Goal: Task Accomplishment & Management: Use online tool/utility

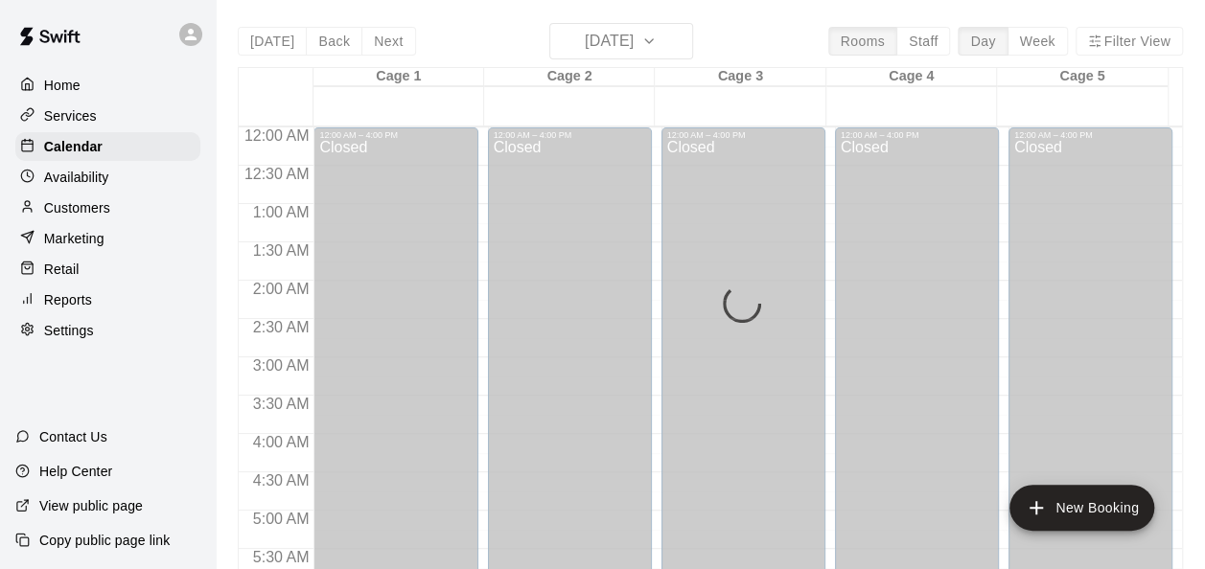
scroll to position [1319, 0]
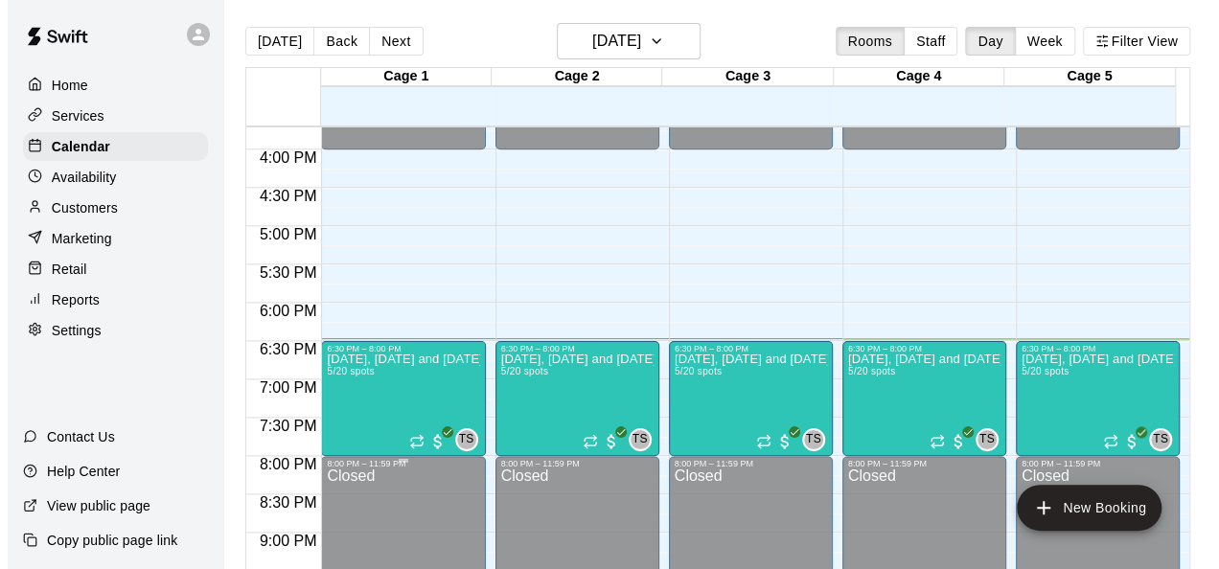
scroll to position [1205, 0]
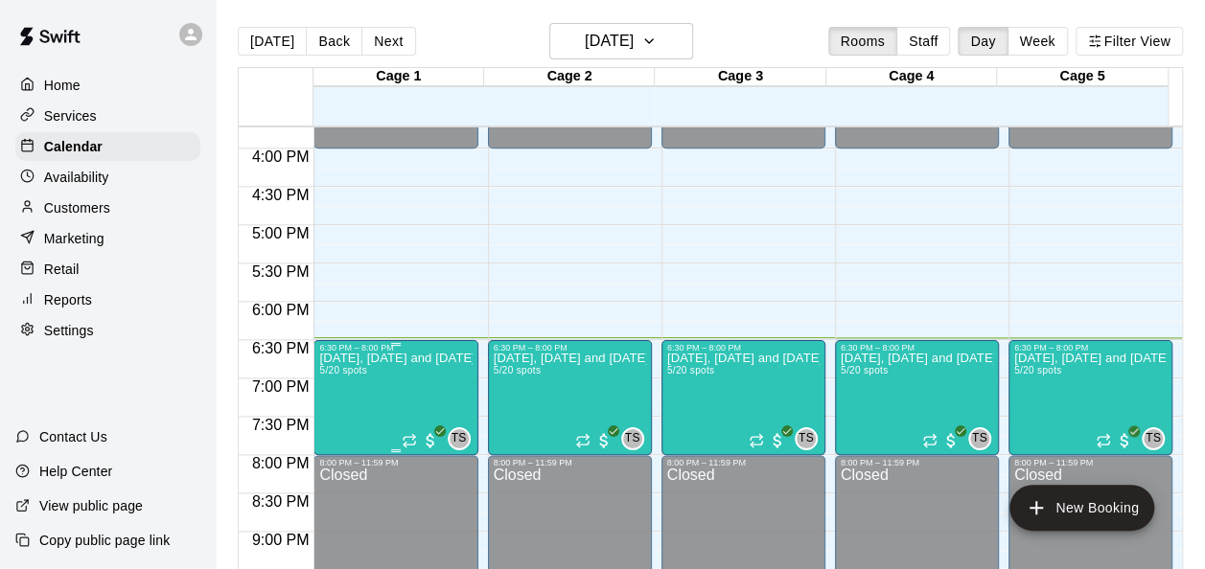
click at [383, 358] on p "[DATE], [DATE] and [DATE] Night Skills Classes" at bounding box center [395, 358] width 152 height 0
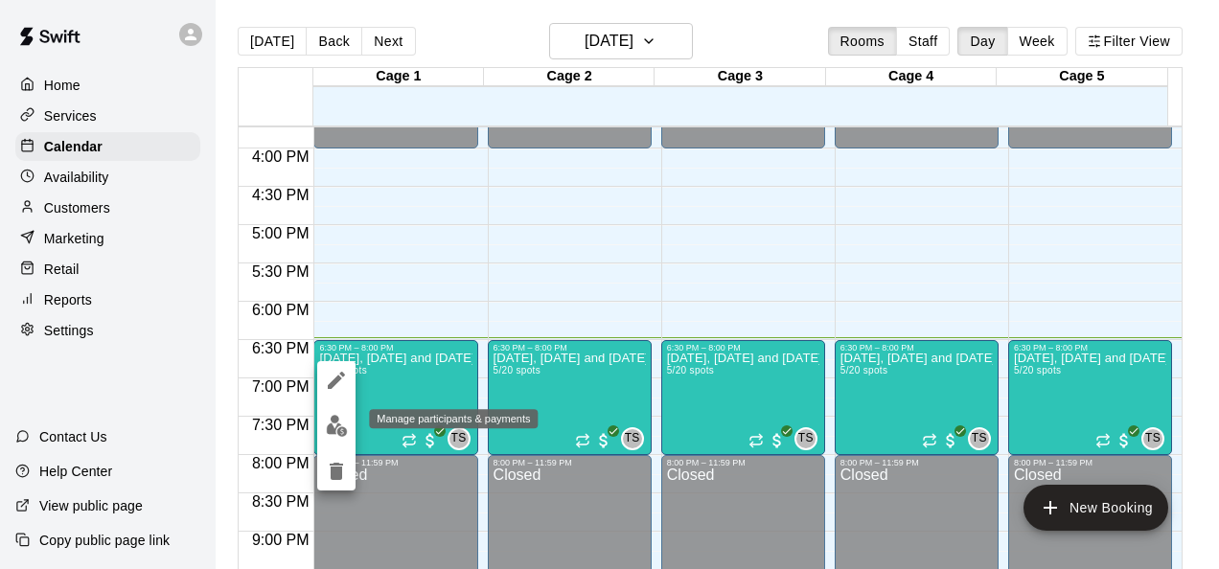
click at [341, 422] on img "edit" at bounding box center [337, 426] width 22 height 22
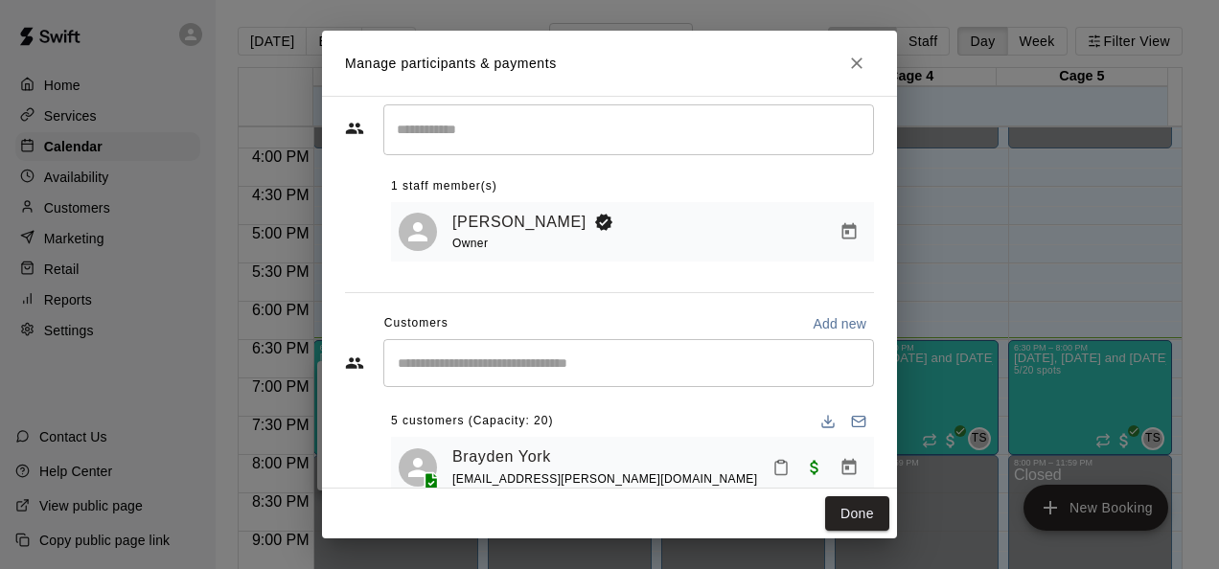
scroll to position [39, 0]
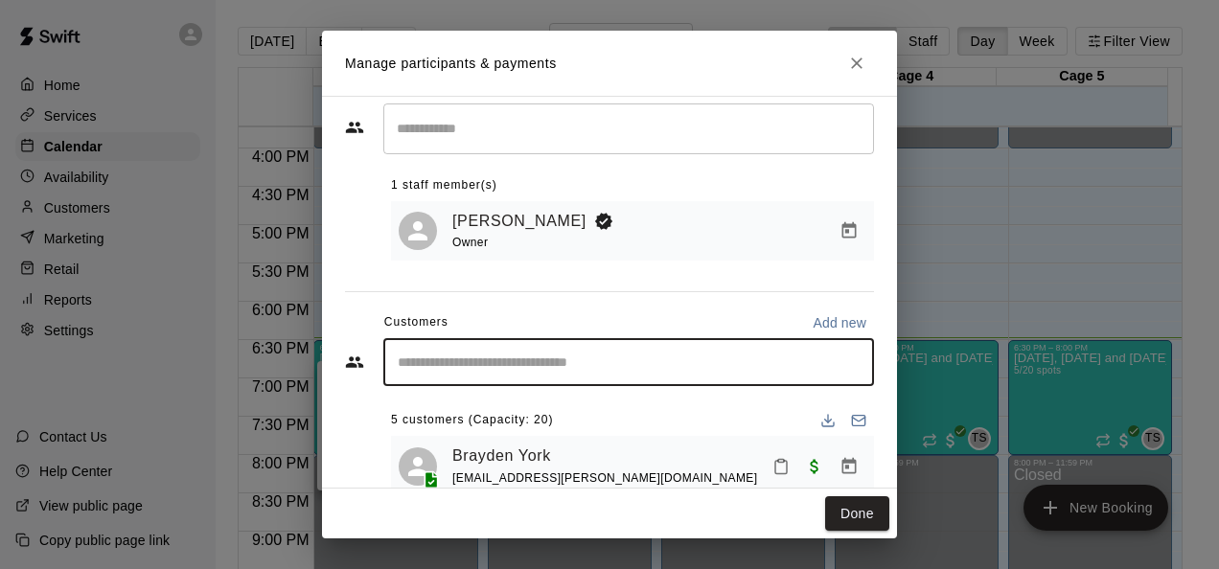
click at [490, 360] on input "Start typing to search customers..." at bounding box center [628, 362] width 473 height 19
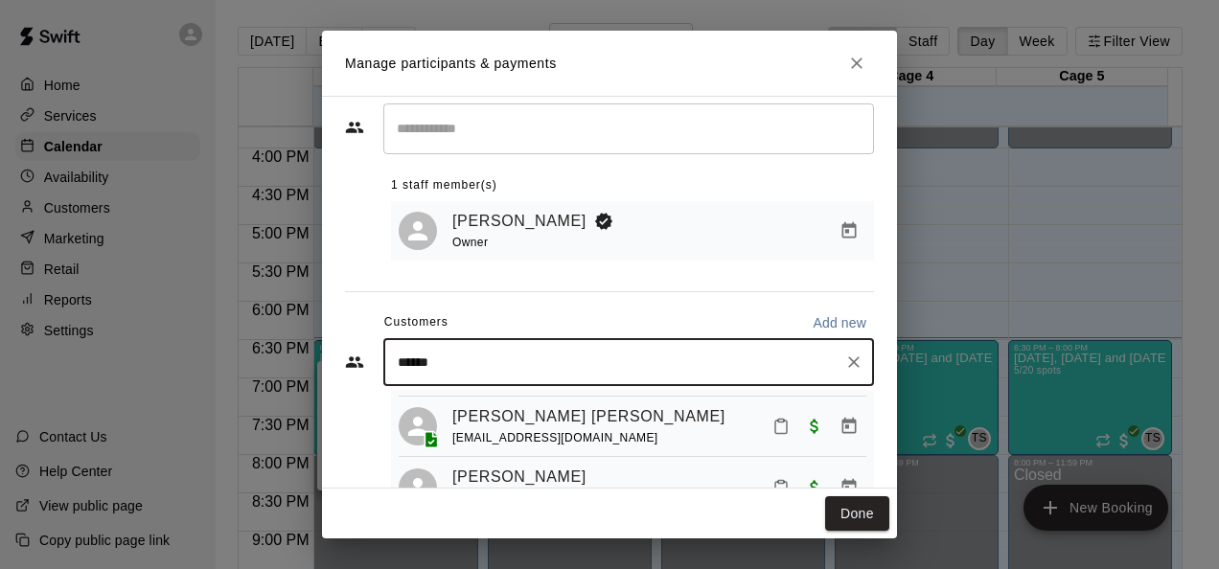
scroll to position [178, 0]
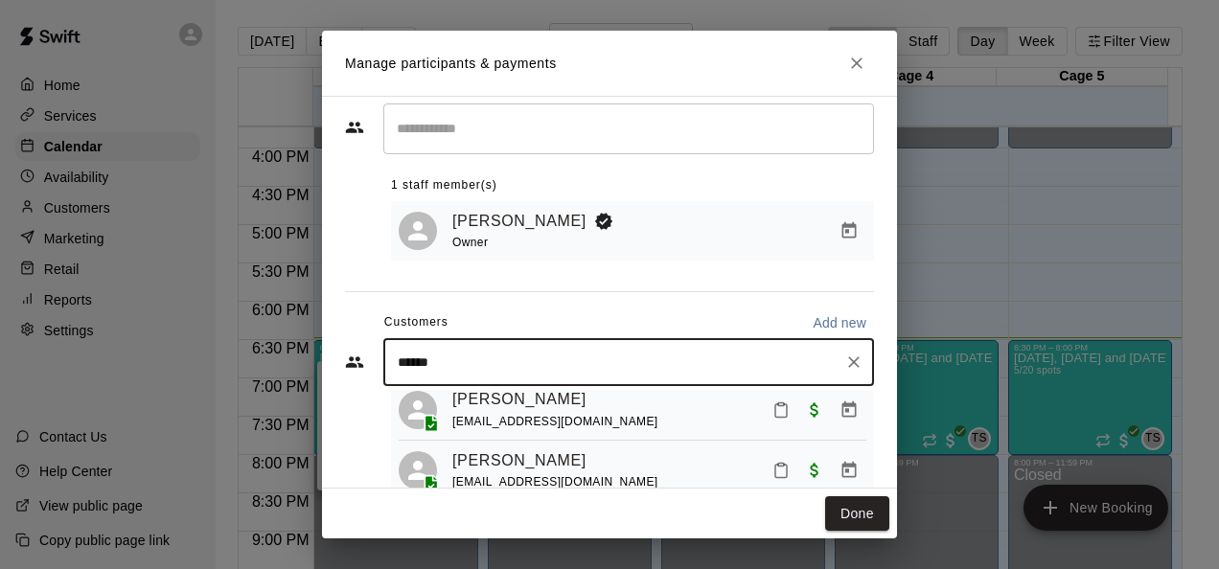
type input "******"
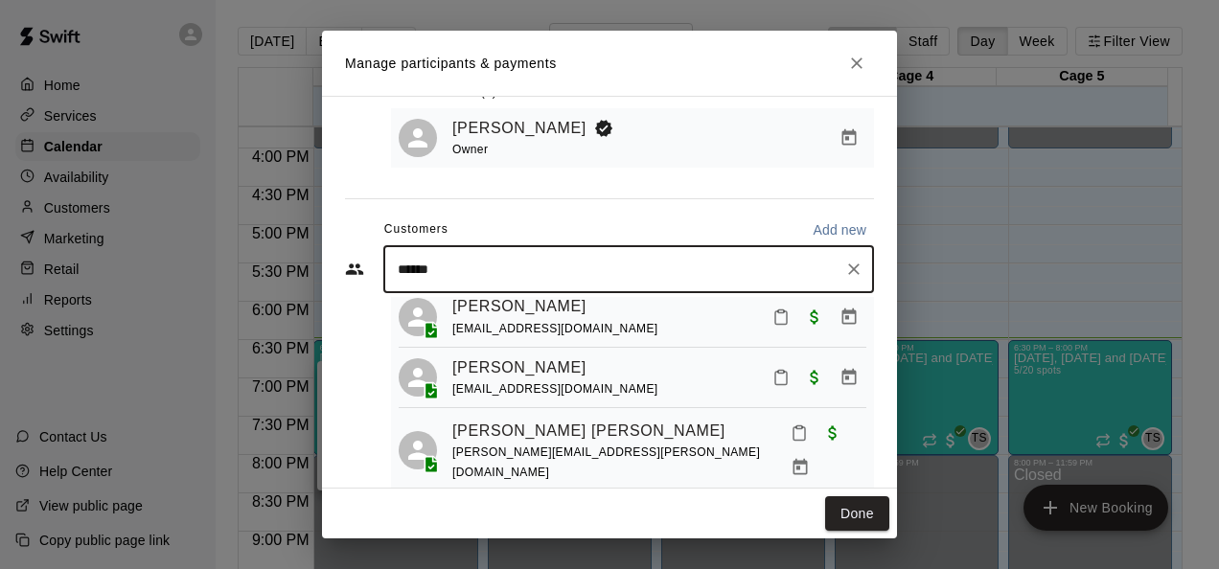
scroll to position [167, 0]
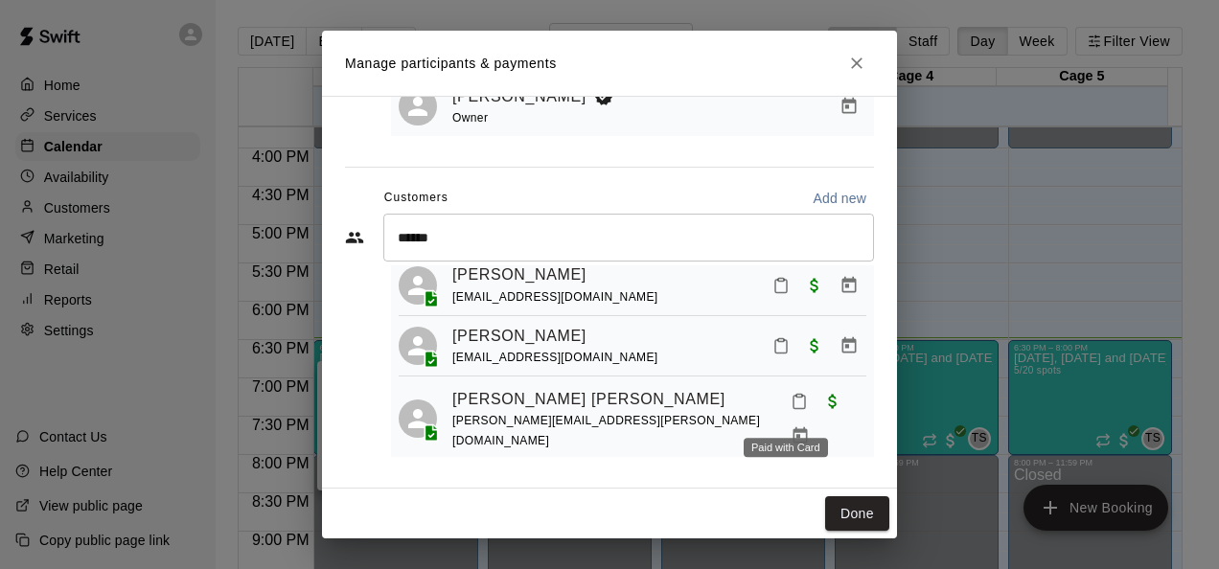
click at [815, 409] on span "Paid with Card" at bounding box center [832, 401] width 34 height 16
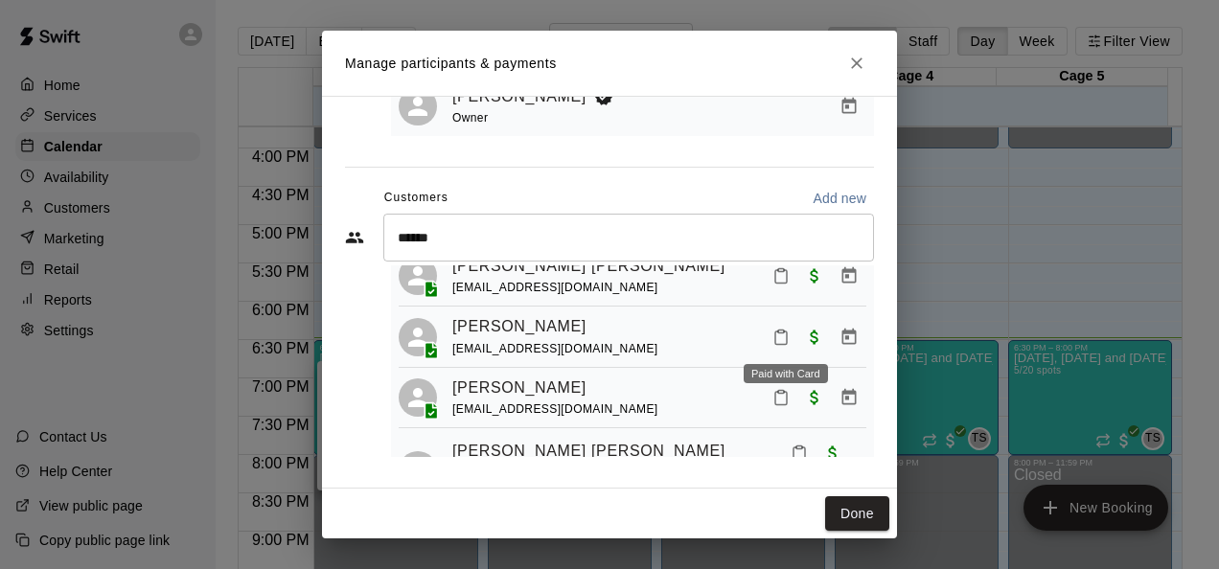
scroll to position [125, 0]
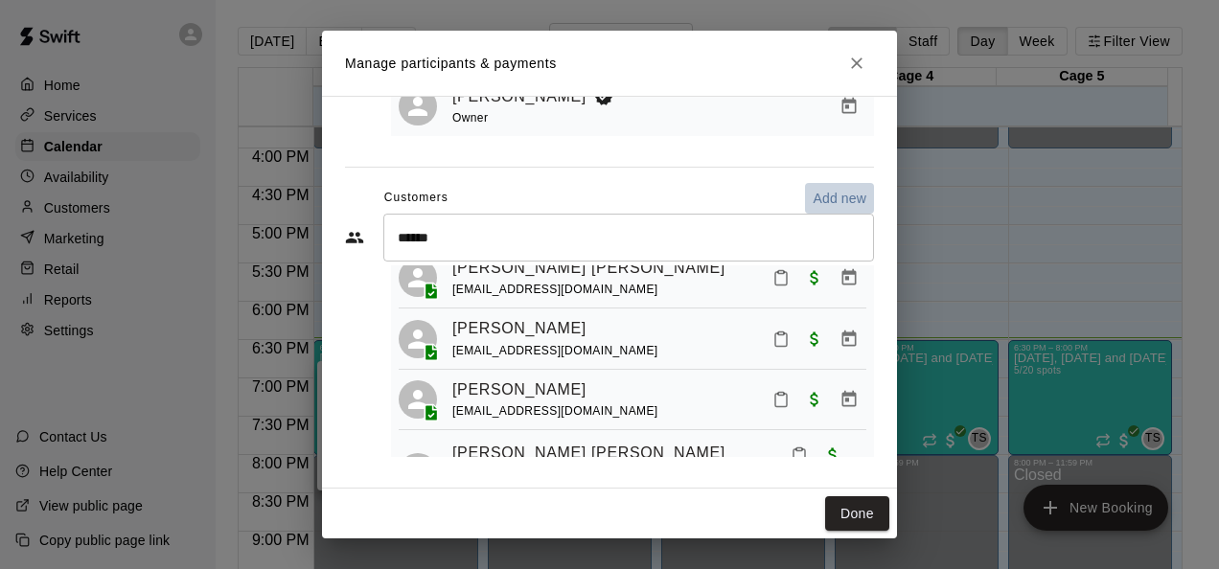
click at [815, 201] on p "Add new" at bounding box center [840, 198] width 54 height 19
select select "**"
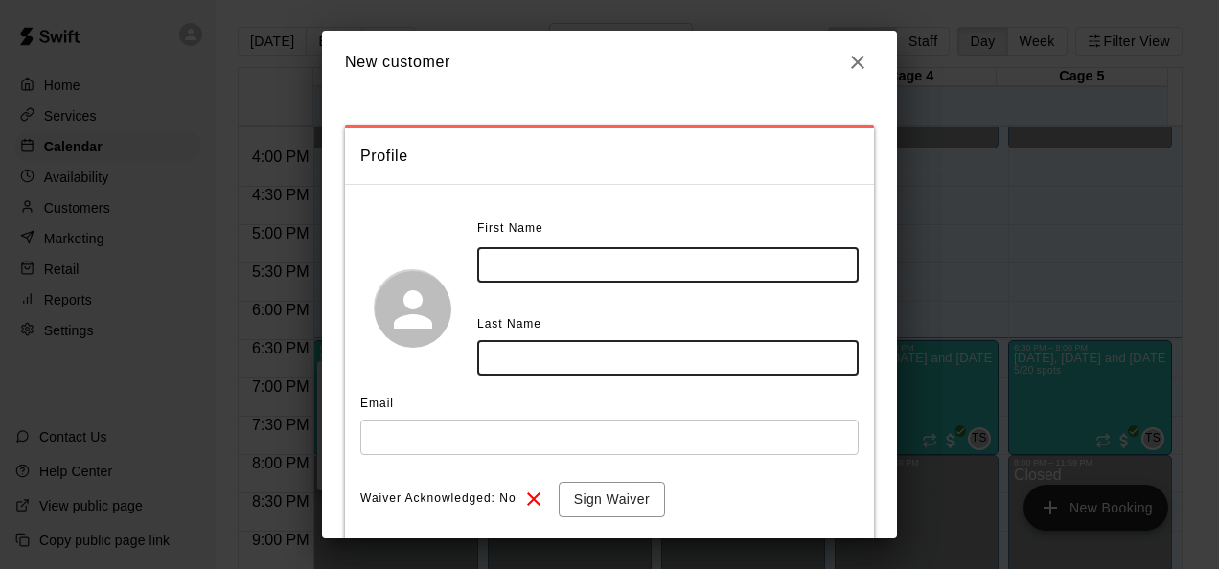
click at [572, 270] on input "text" at bounding box center [667, 264] width 381 height 35
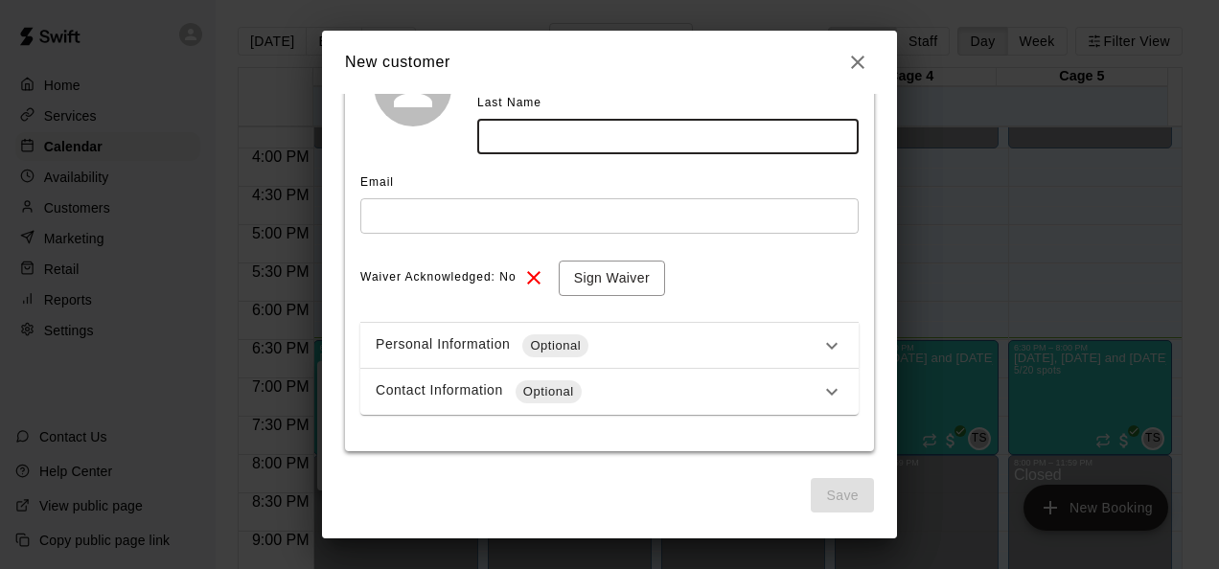
click at [826, 345] on icon at bounding box center [831, 345] width 11 height 7
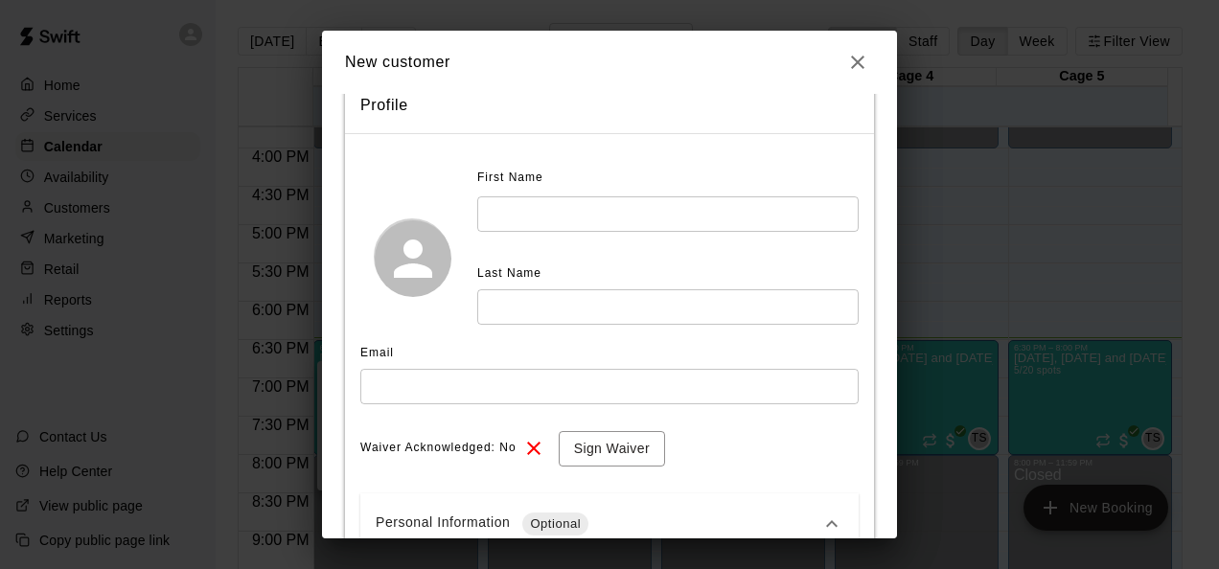
scroll to position [0, 0]
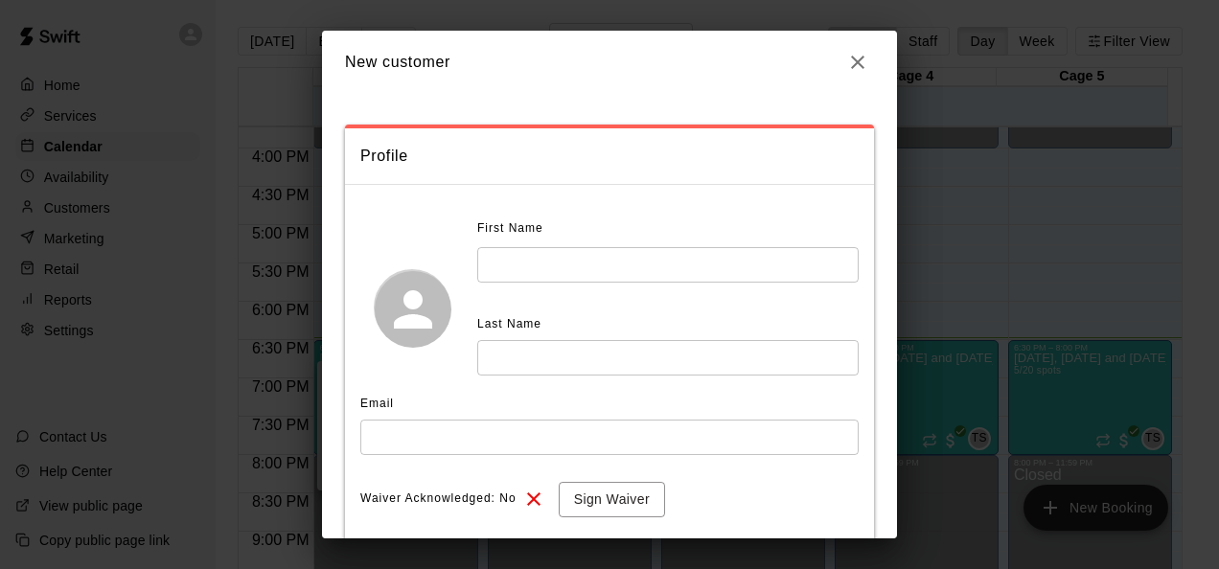
click at [873, 62] on button "button" at bounding box center [857, 62] width 33 height 33
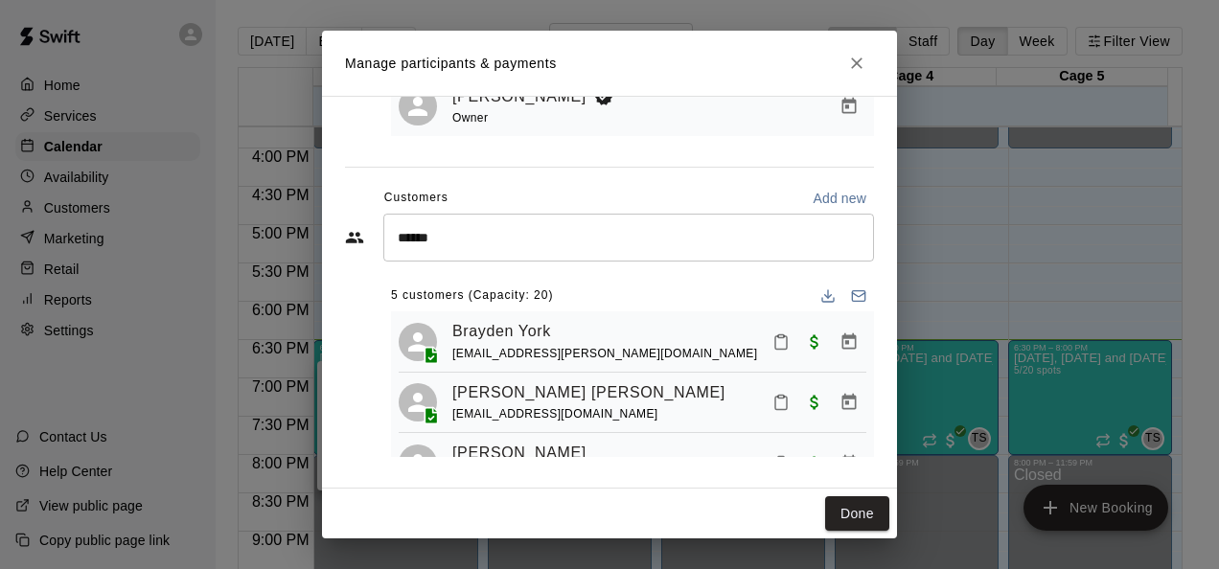
click at [828, 198] on p "Add new" at bounding box center [840, 198] width 54 height 19
select select "**"
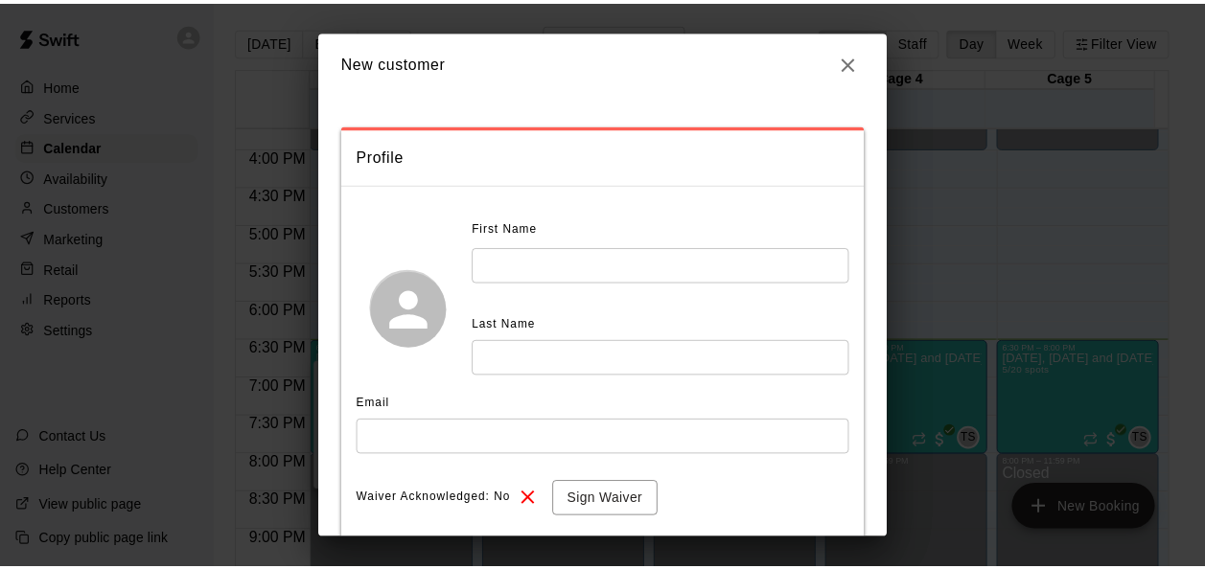
scroll to position [221, 0]
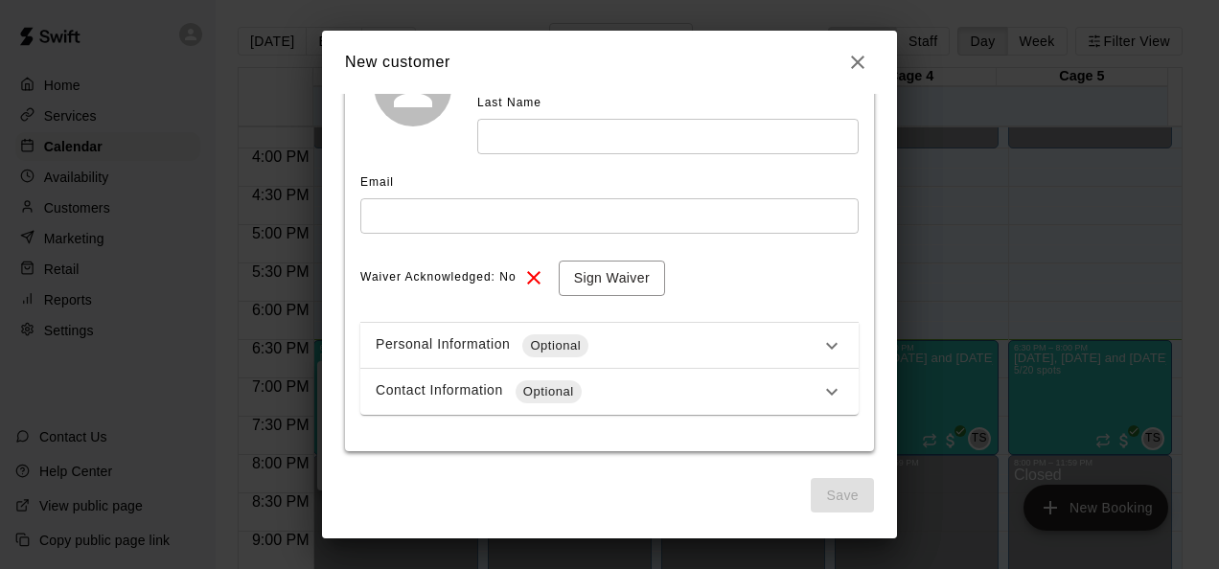
click at [859, 61] on icon "button" at bounding box center [857, 62] width 13 height 13
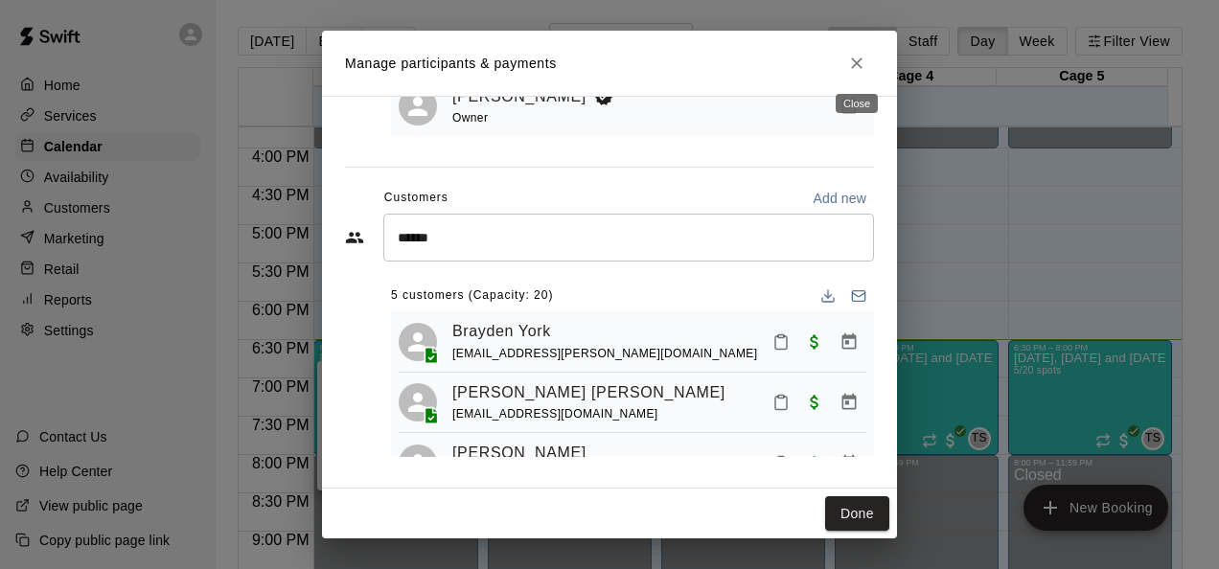
click at [860, 65] on icon "Close" at bounding box center [856, 62] width 11 height 11
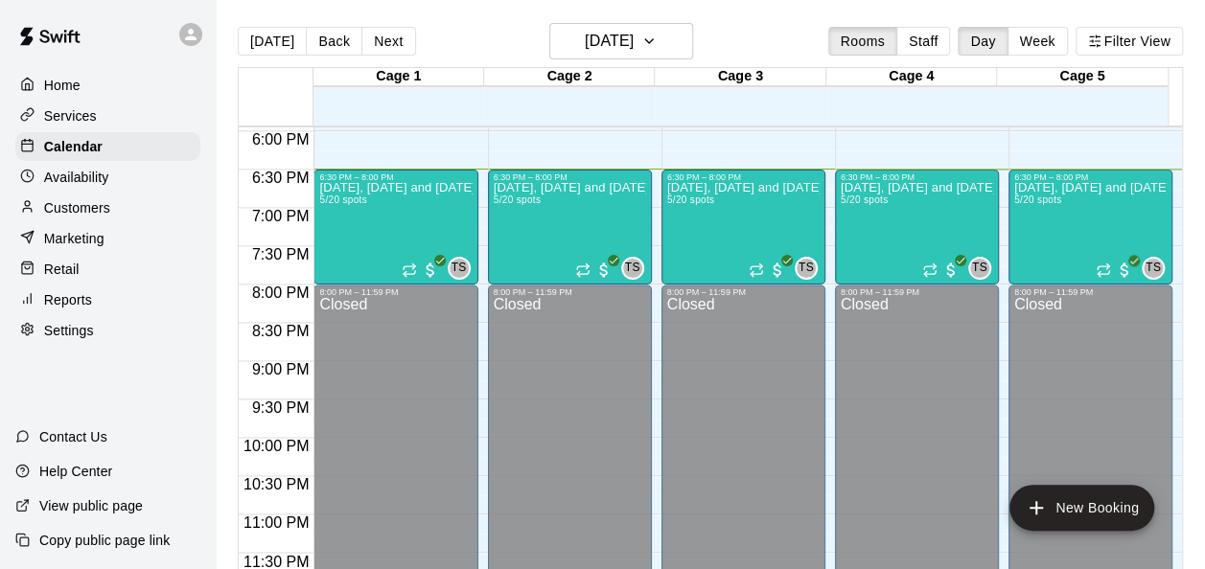
scroll to position [31, 0]
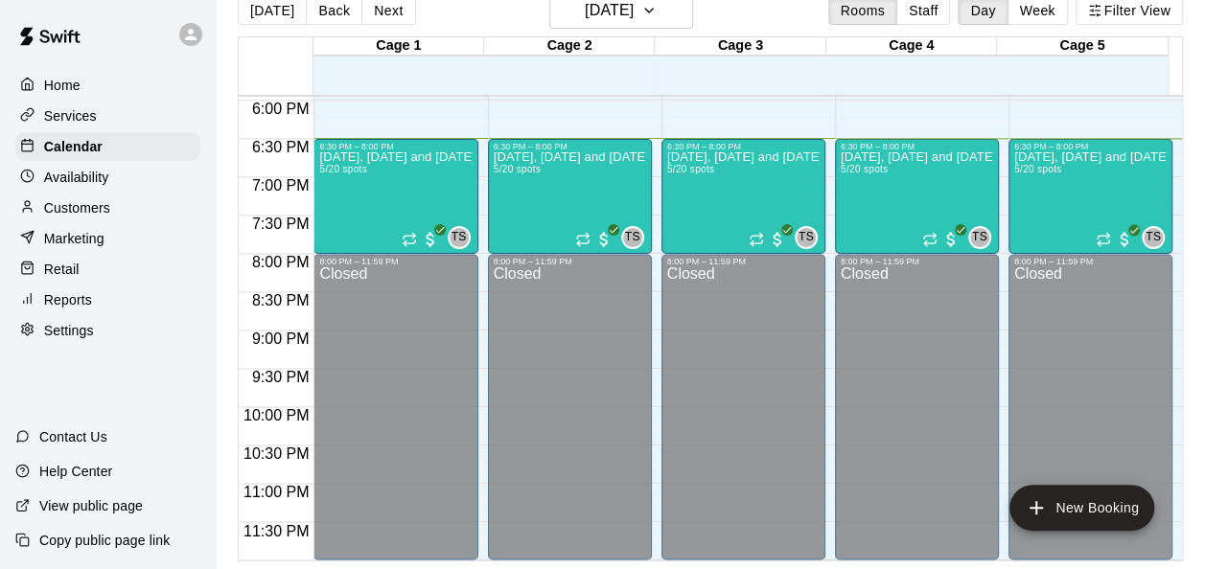
click at [78, 86] on p "Home" at bounding box center [62, 85] width 36 height 19
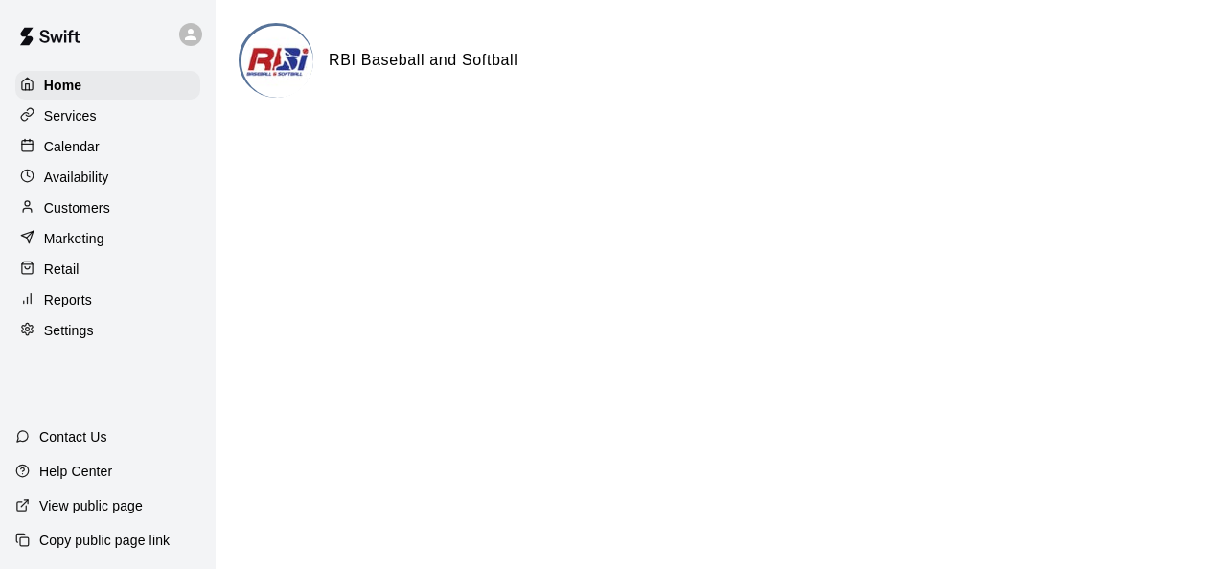
click at [99, 214] on p "Customers" at bounding box center [77, 207] width 66 height 19
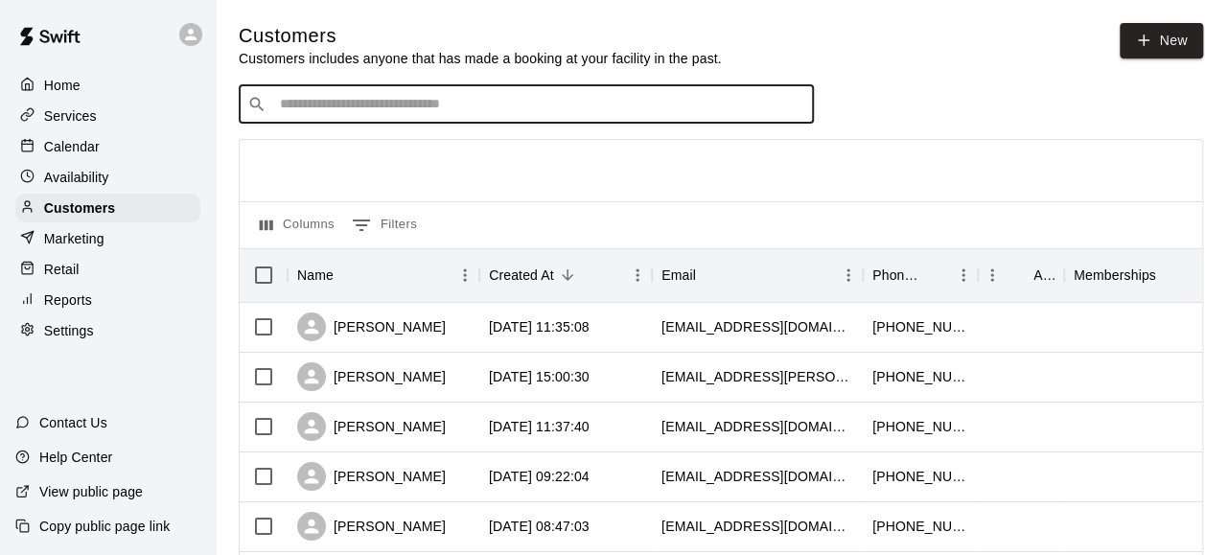
click at [402, 106] on input "Search customers by name or email" at bounding box center [539, 104] width 531 height 19
type input "******"
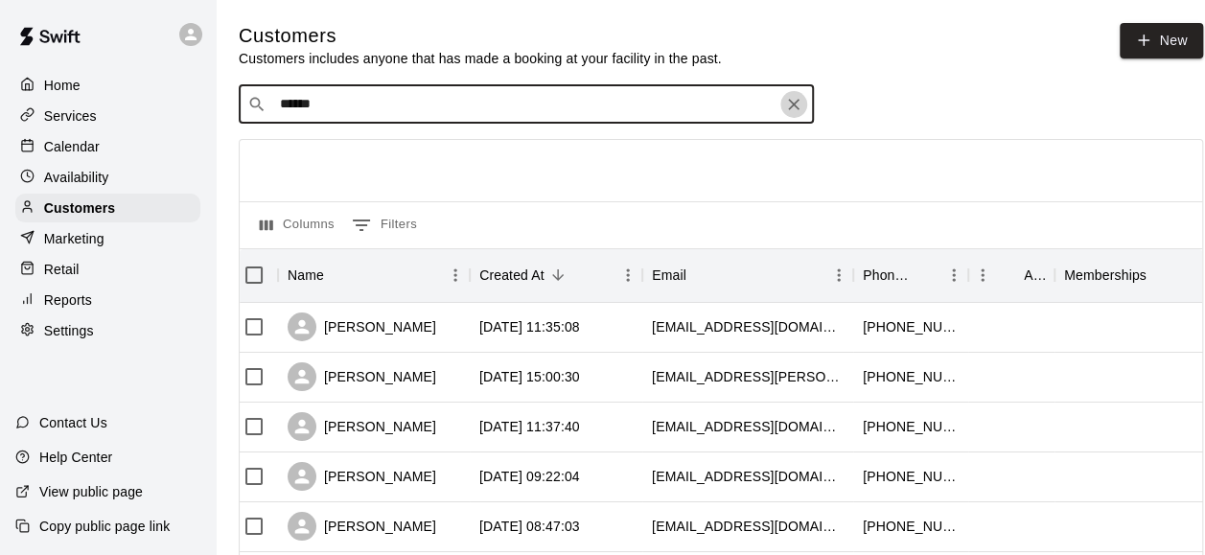
click at [797, 113] on icon "Clear" at bounding box center [793, 104] width 19 height 19
type input "*"
click at [366, 109] on input "Search customers by name or email" at bounding box center [539, 104] width 531 height 19
type input "*"
click at [366, 109] on input "*" at bounding box center [525, 104] width 502 height 19
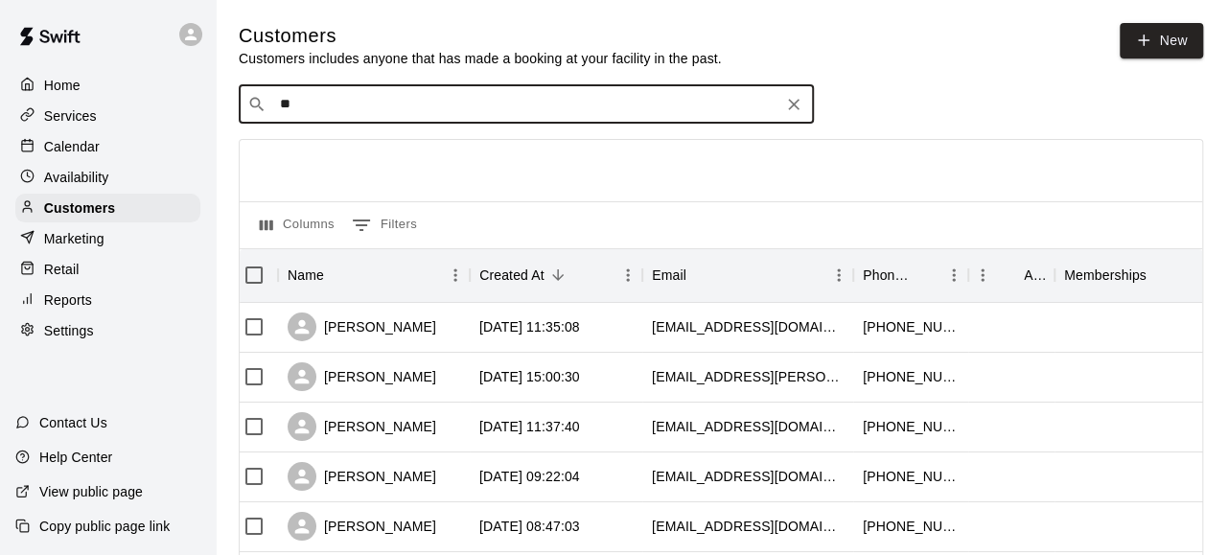
type input "*"
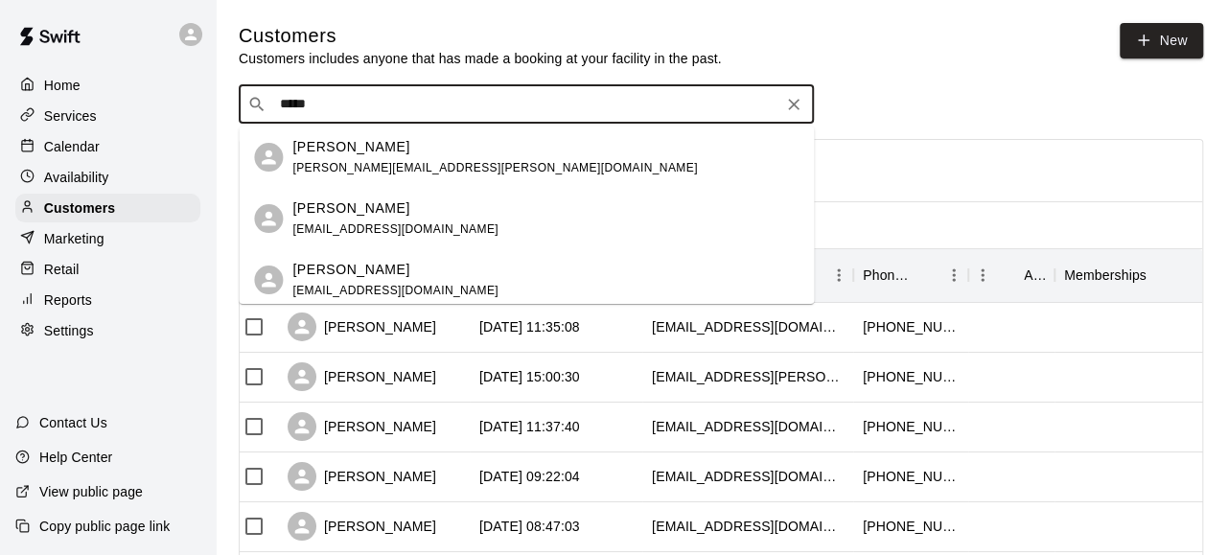
type input "******"
click at [345, 154] on p "Morgan Wright" at bounding box center [350, 147] width 117 height 20
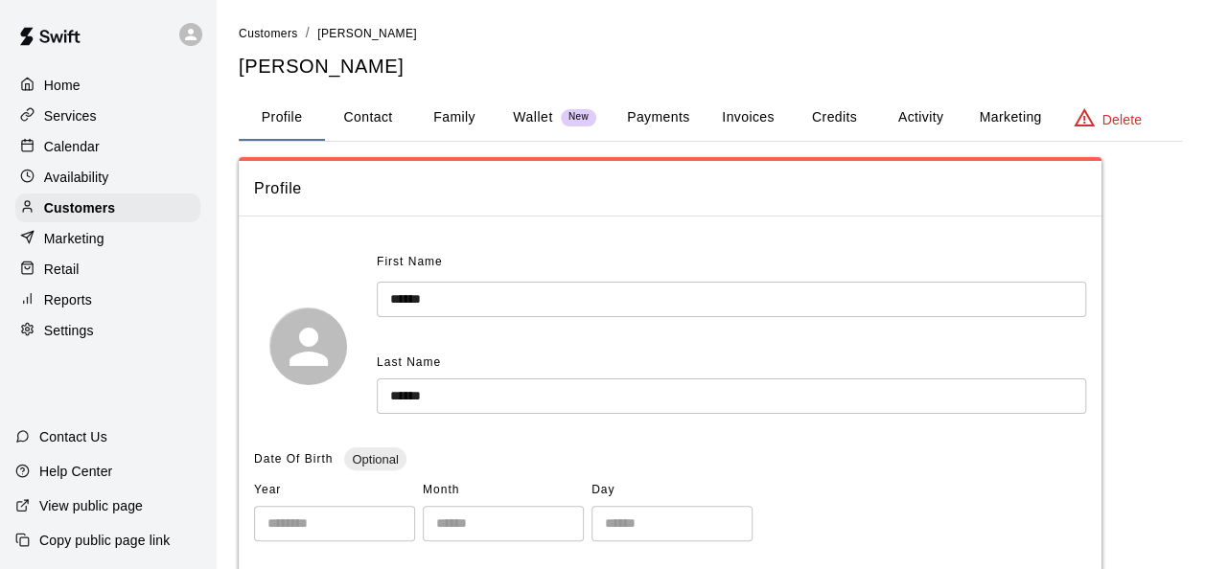
click at [926, 119] on button "Activity" at bounding box center [920, 118] width 86 height 46
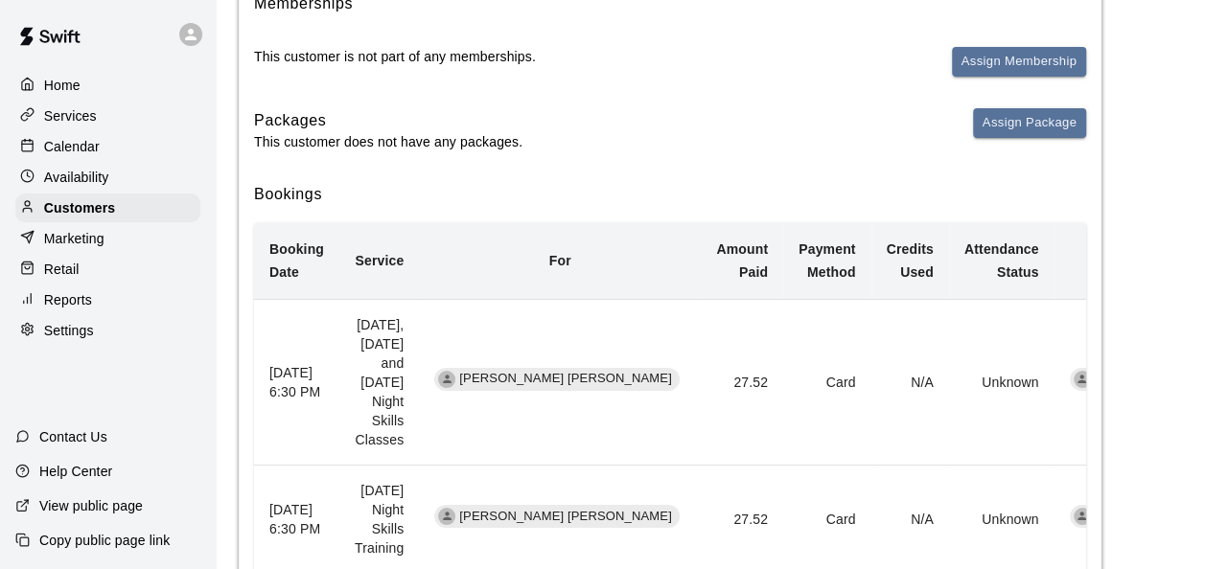
scroll to position [346, 0]
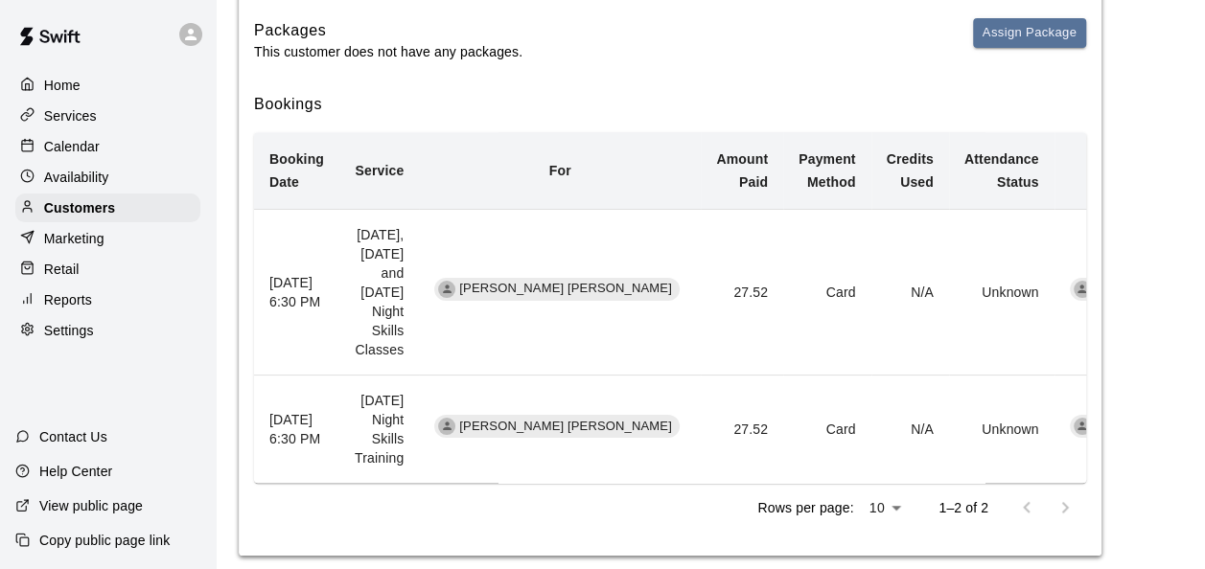
click at [1062, 489] on div at bounding box center [1045, 508] width 77 height 38
click at [1021, 27] on button "Assign Package" at bounding box center [1029, 33] width 113 height 30
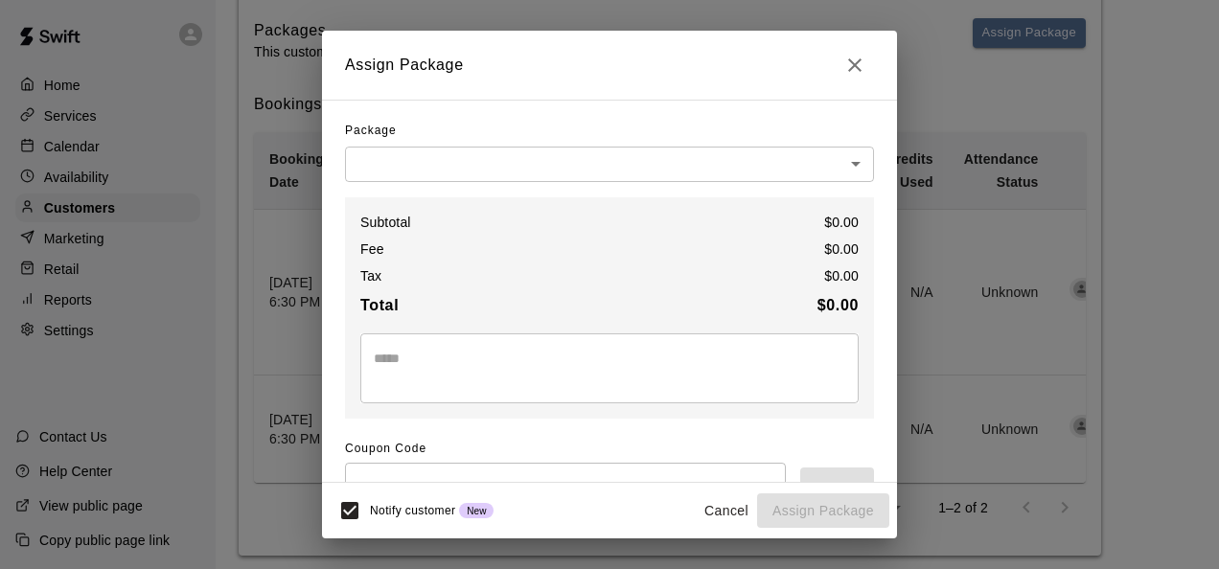
click at [640, 167] on body "Home Services Calendar Availability Customers Marketing Retail Reports Settings…" at bounding box center [609, 124] width 1219 height 940
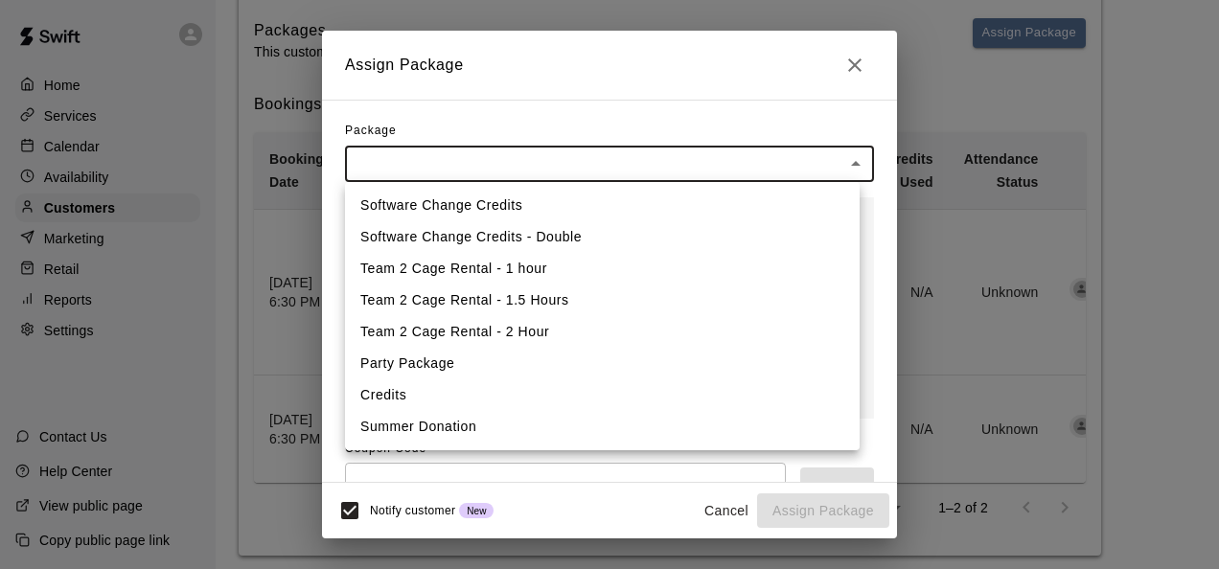
click at [545, 103] on div at bounding box center [609, 284] width 1219 height 569
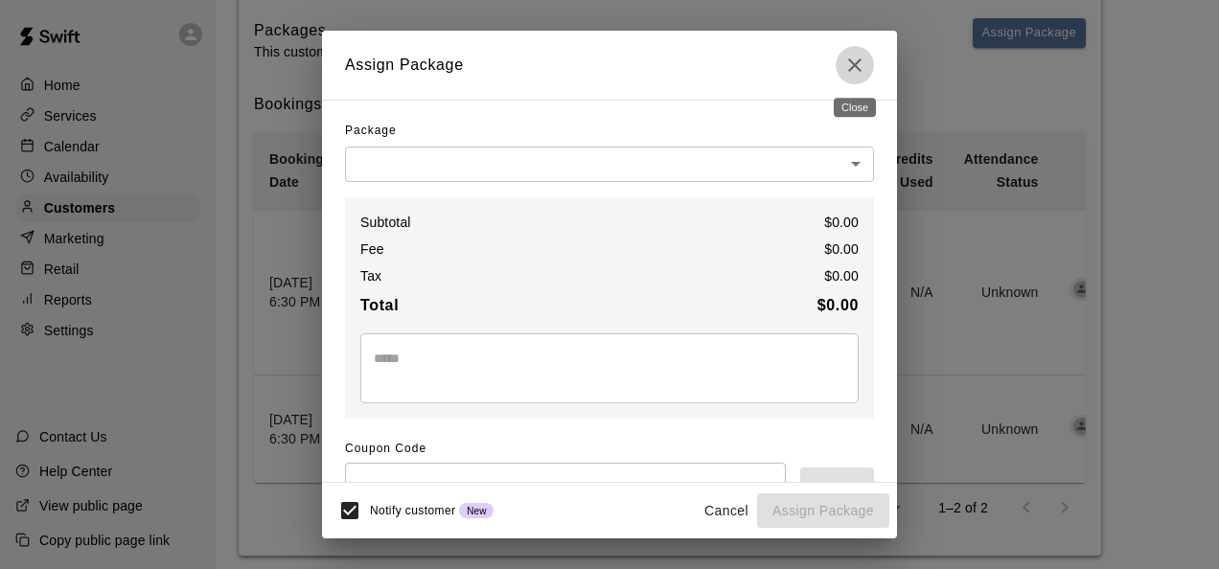
click at [854, 75] on icon "Close" at bounding box center [854, 65] width 23 height 23
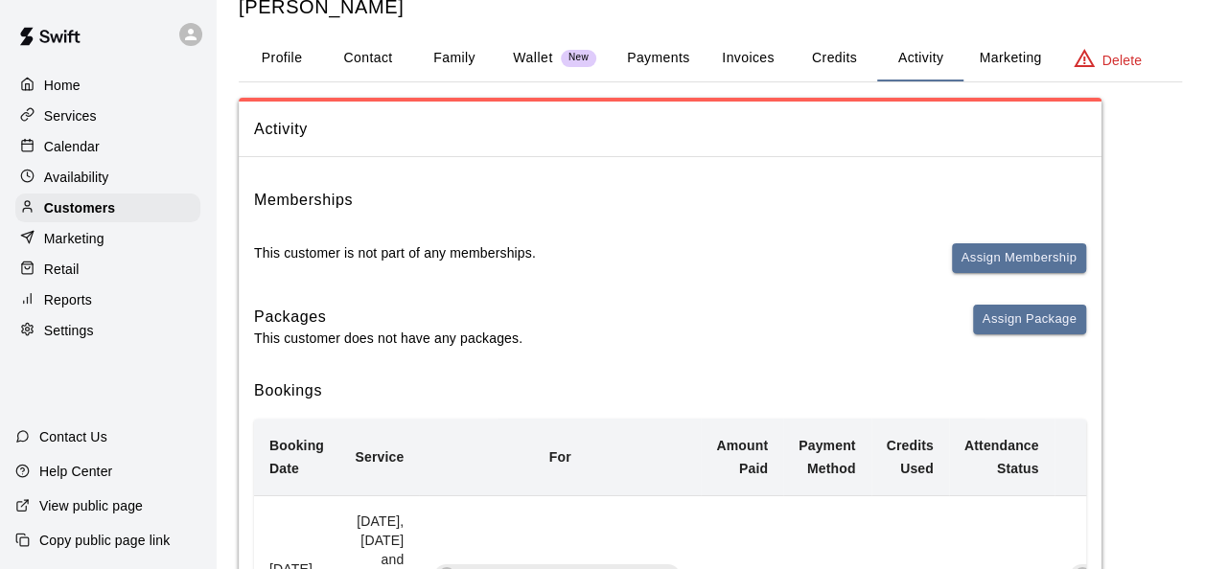
scroll to position [58, 0]
click at [663, 52] on button "Payments" at bounding box center [657, 59] width 93 height 46
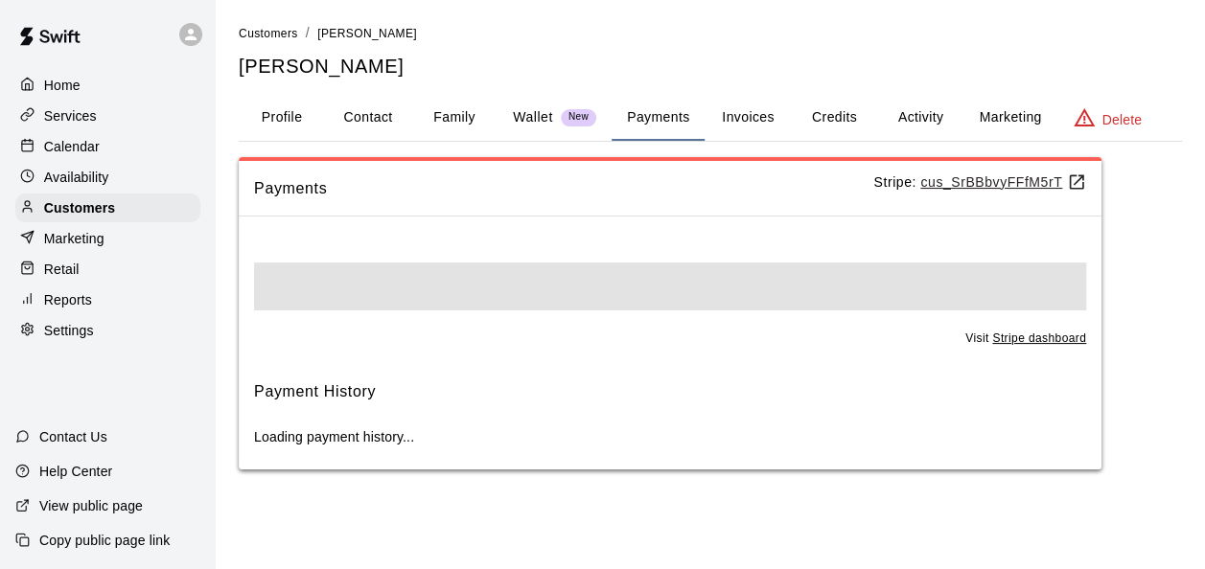
scroll to position [0, 0]
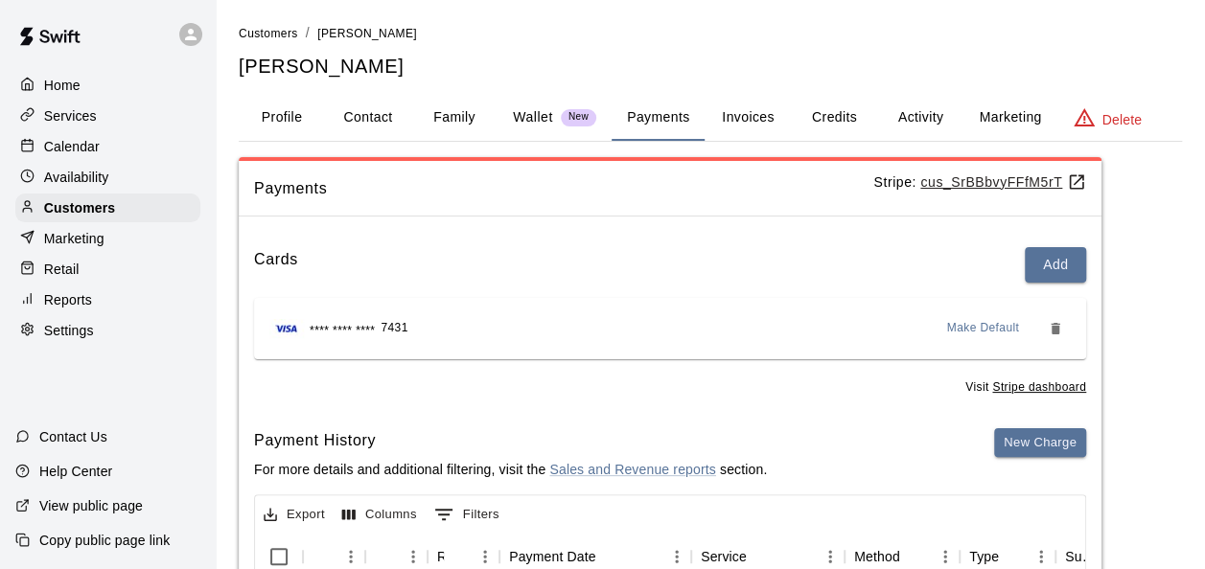
click at [73, 117] on p "Services" at bounding box center [70, 115] width 53 height 19
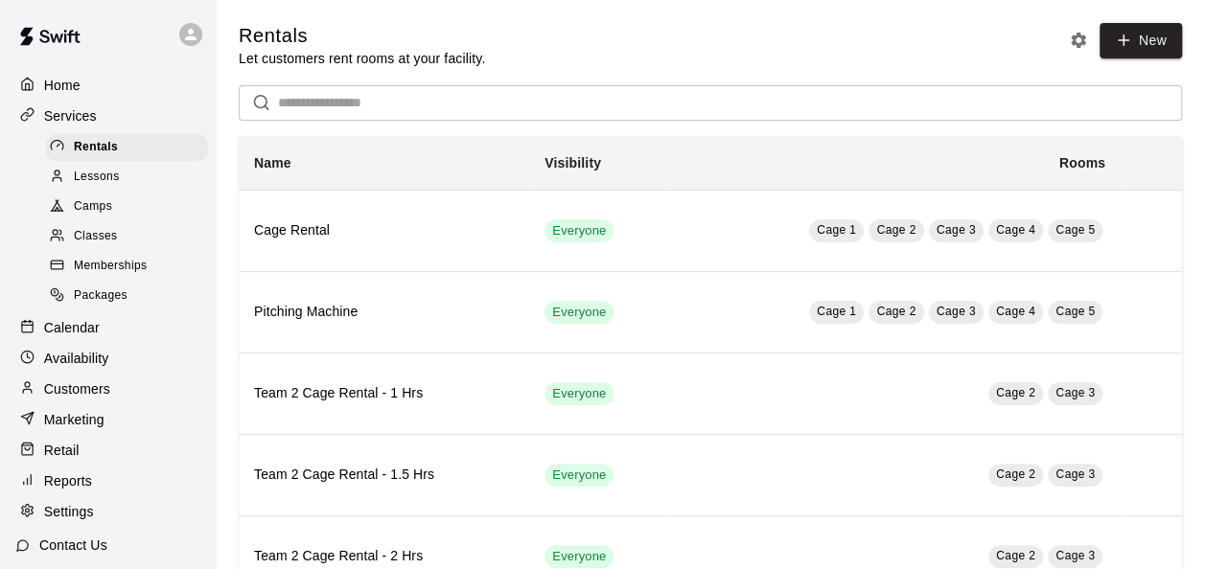
click at [110, 246] on span "Classes" at bounding box center [95, 236] width 43 height 19
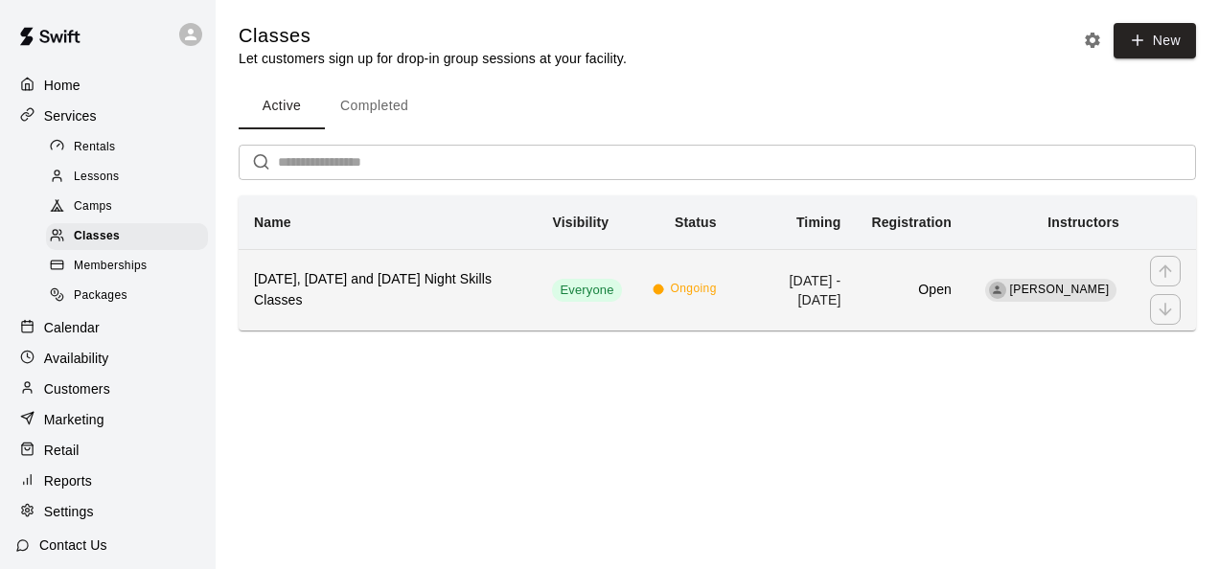
click at [516, 296] on th "[DATE], [DATE] and [DATE] Night Skills Classes" at bounding box center [388, 289] width 298 height 81
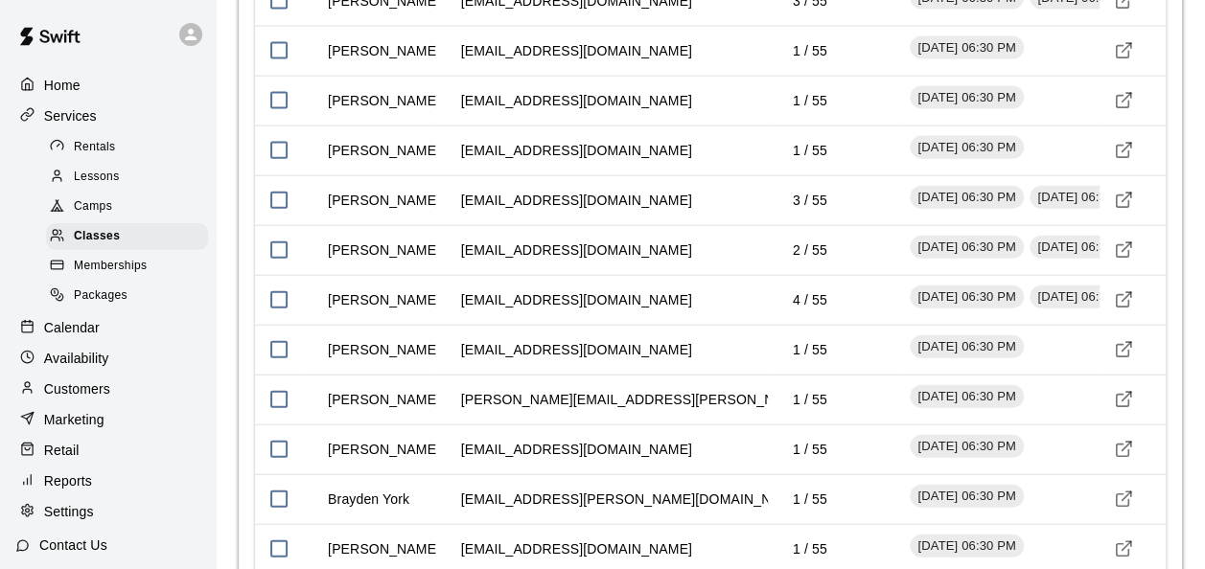
scroll to position [2107, 0]
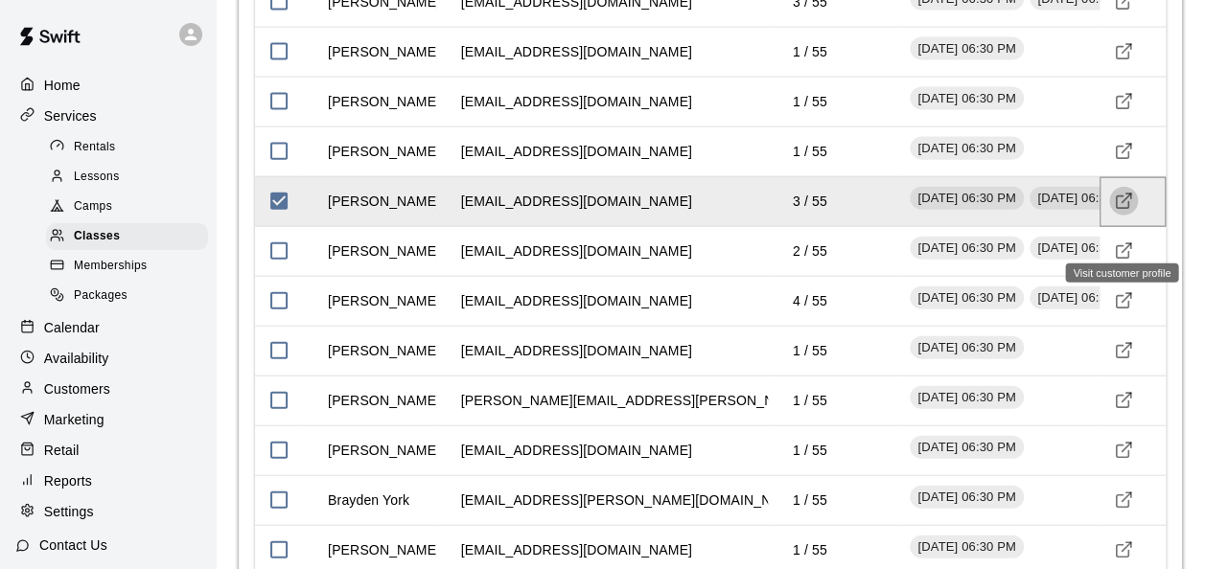
click at [1129, 199] on polyline "Visit customer profile" at bounding box center [1128, 197] width 5 height 5
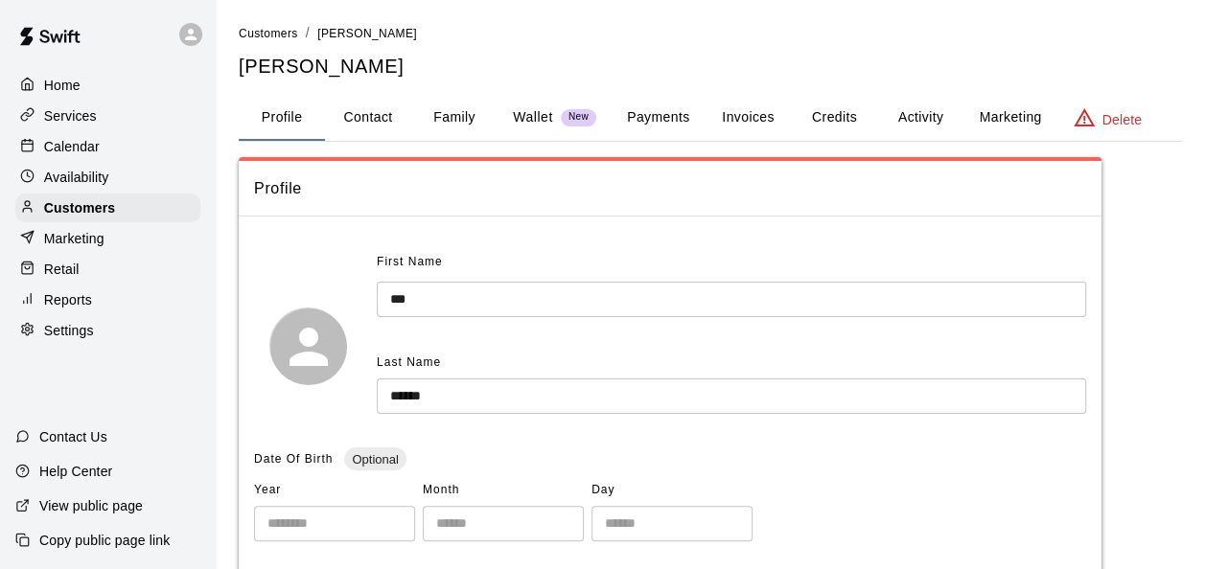
click at [663, 110] on button "Payments" at bounding box center [657, 118] width 93 height 46
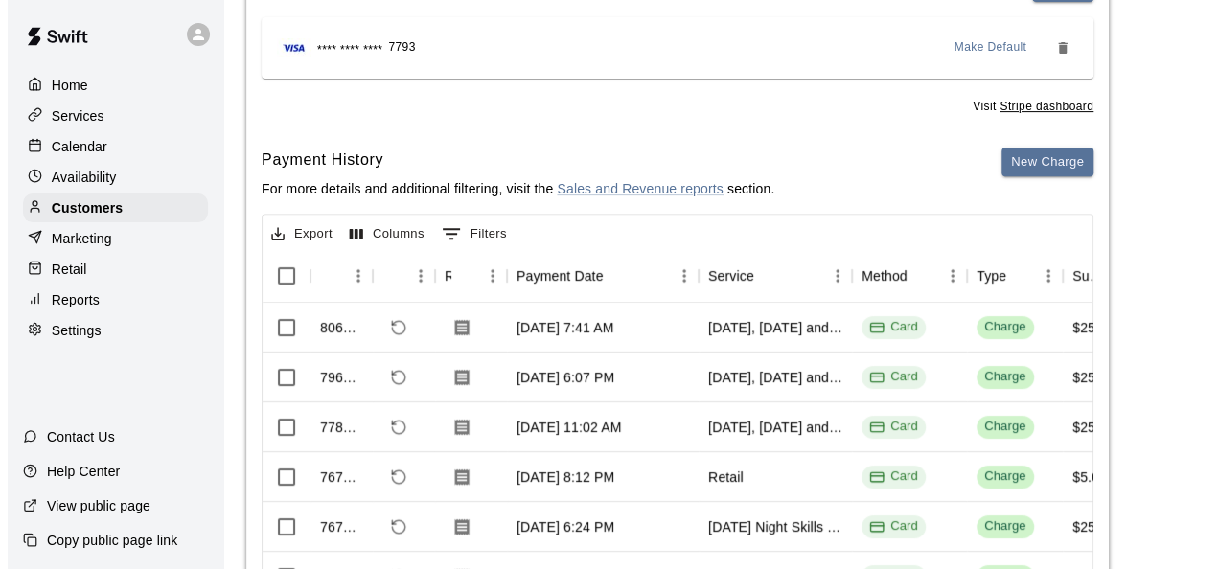
scroll to position [282, 0]
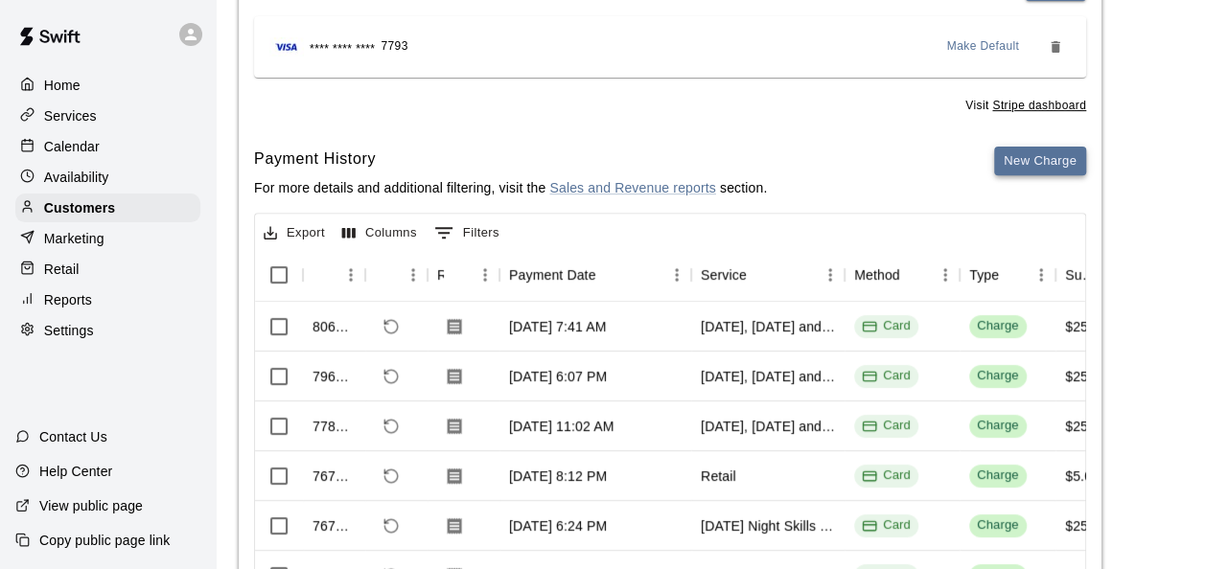
click at [1022, 166] on button "New Charge" at bounding box center [1040, 162] width 92 height 30
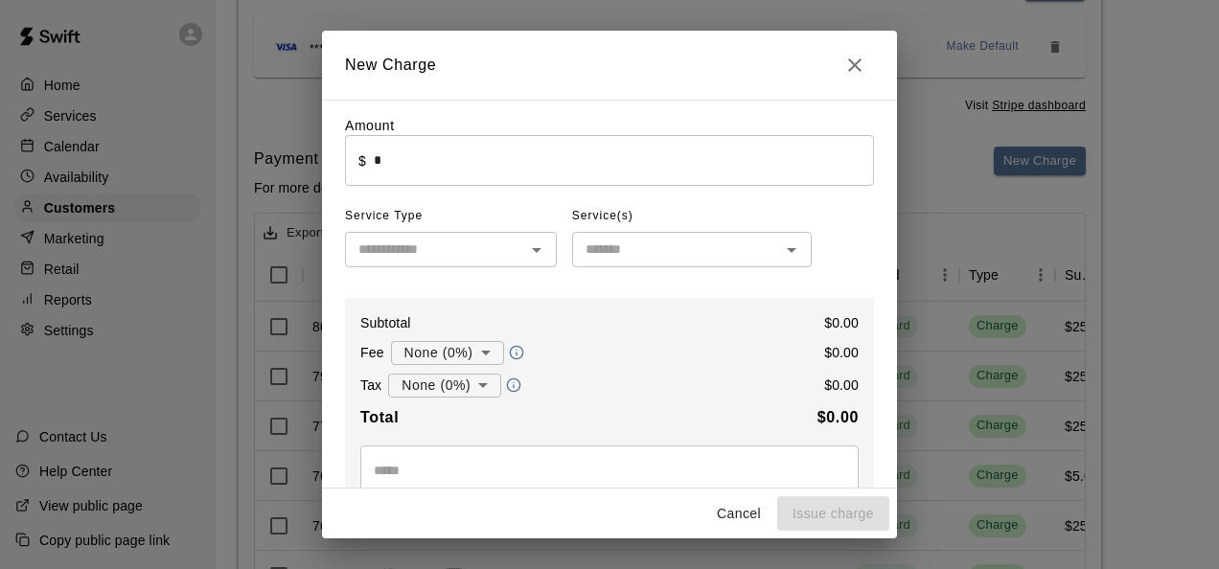
click at [475, 157] on input "*" at bounding box center [624, 160] width 500 height 51
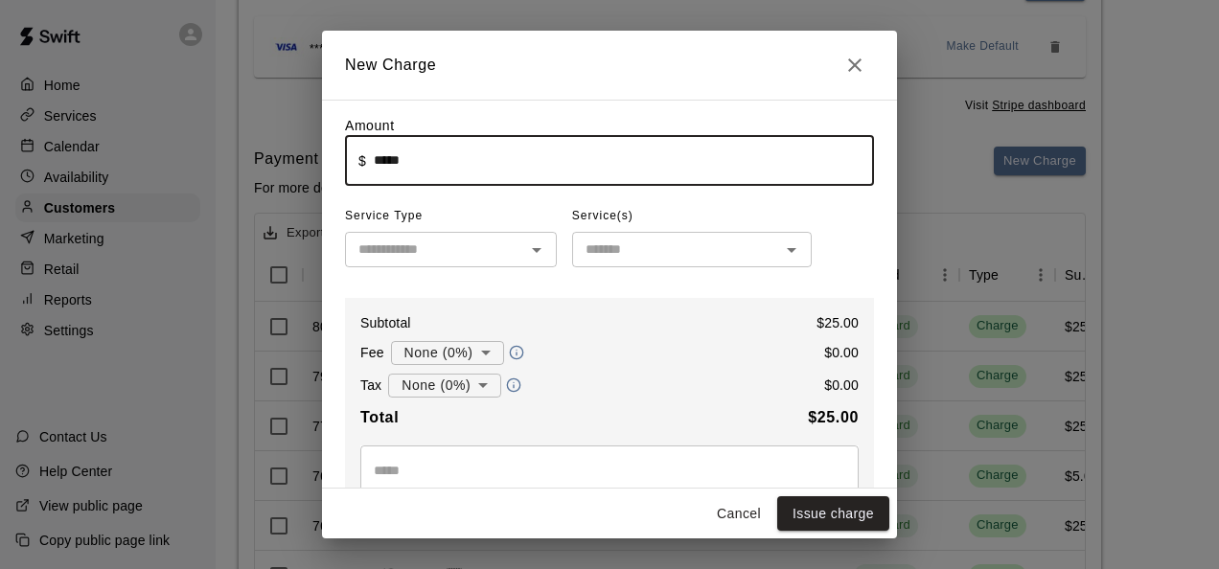
type input "*****"
click at [447, 249] on input "text" at bounding box center [435, 250] width 169 height 24
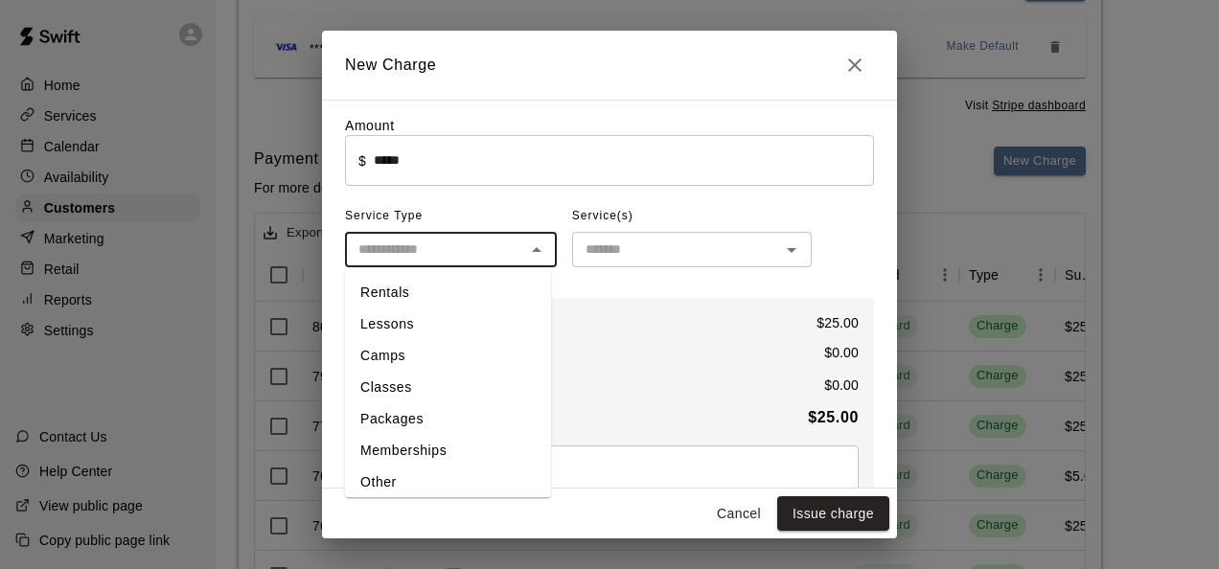
click at [429, 324] on li "Lessons" at bounding box center [448, 325] width 206 height 32
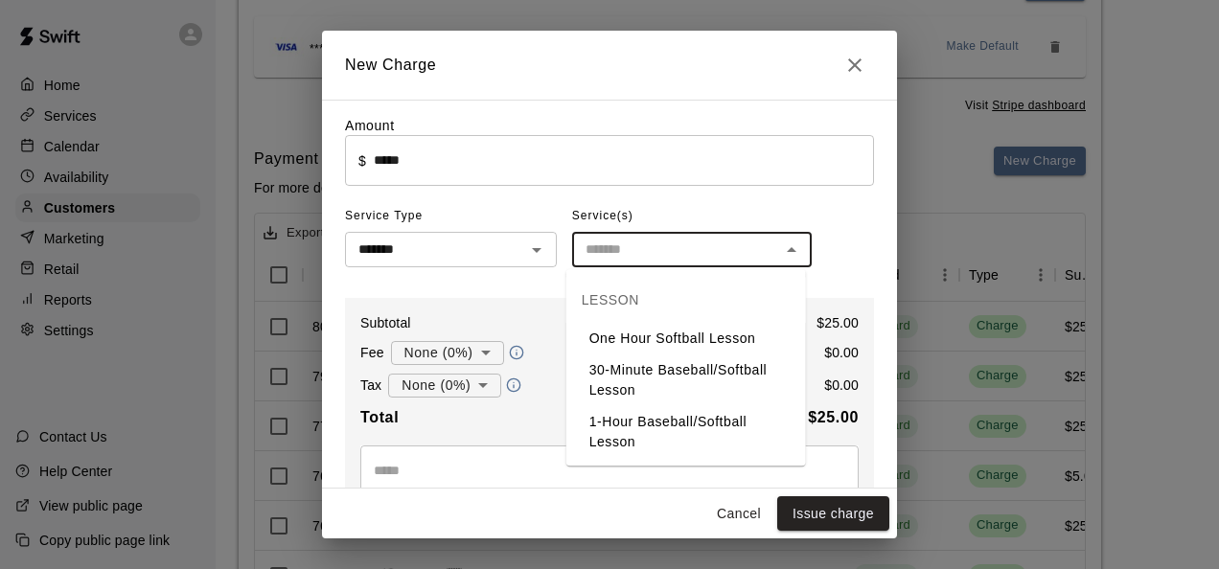
click at [667, 255] on input "text" at bounding box center [676, 250] width 196 height 24
click at [456, 254] on input "*******" at bounding box center [423, 250] width 144 height 24
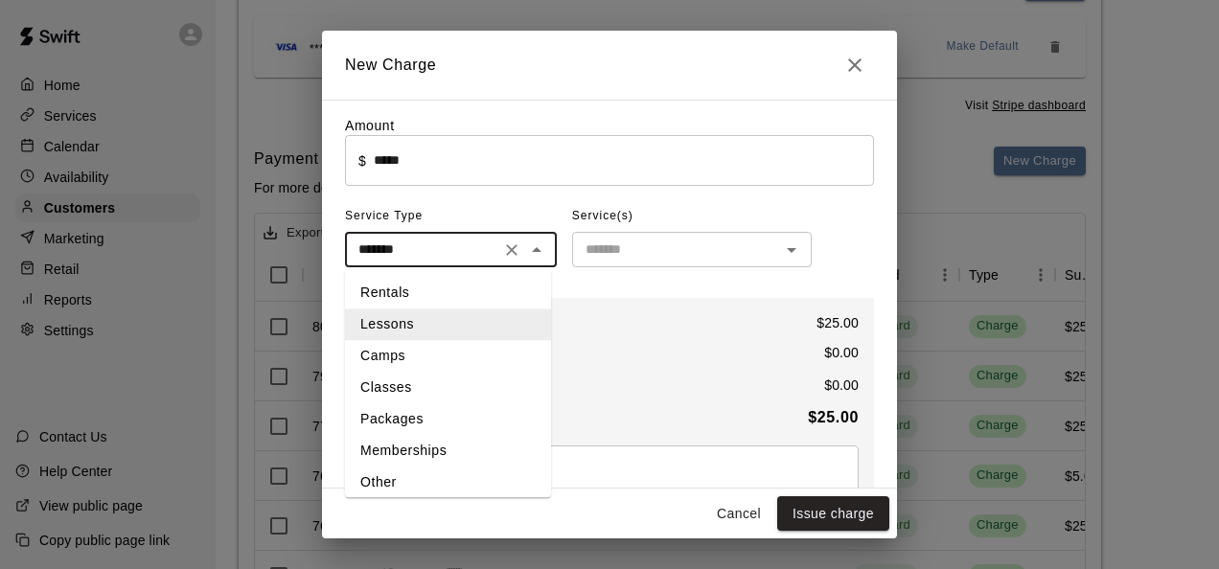
click at [412, 394] on li "Classes" at bounding box center [448, 388] width 206 height 32
type input "*******"
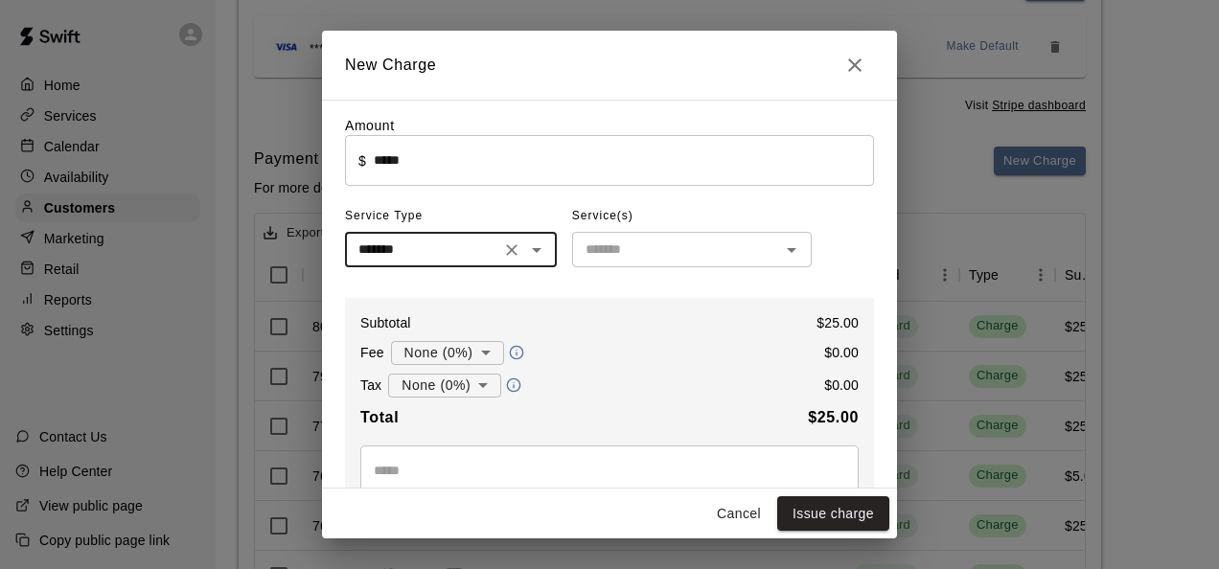
click at [704, 266] on div "​" at bounding box center [692, 249] width 240 height 35
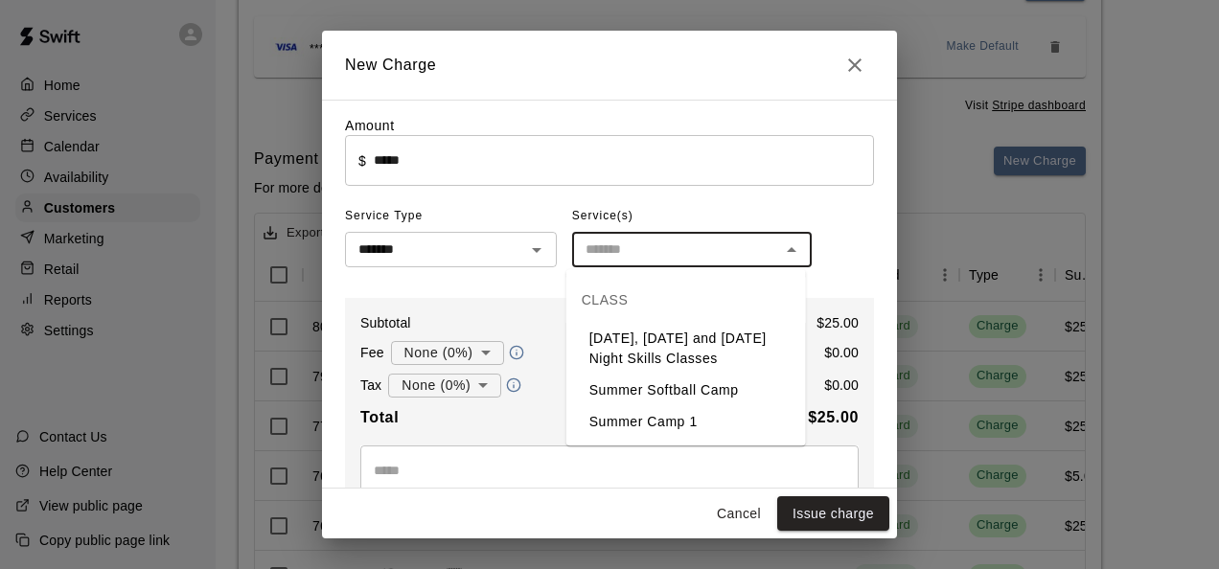
click at [704, 266] on div "​" at bounding box center [692, 249] width 240 height 35
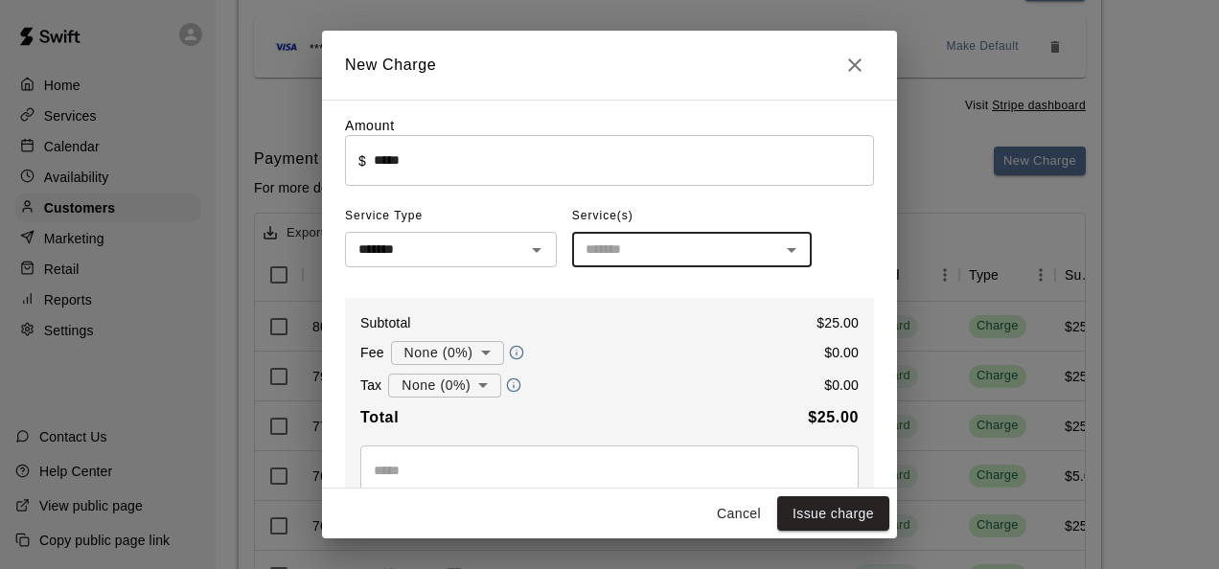
click at [704, 256] on input "text" at bounding box center [676, 250] width 196 height 24
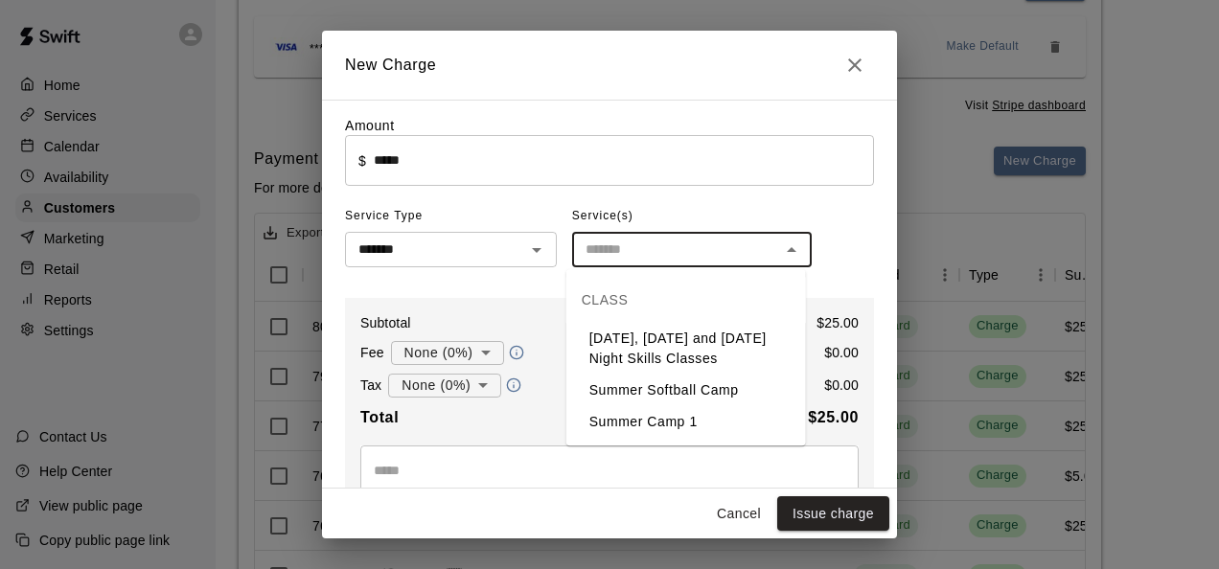
click at [696, 343] on li "[DATE], [DATE] and [DATE] Night Skills Classes" at bounding box center [686, 349] width 240 height 52
type input "**********"
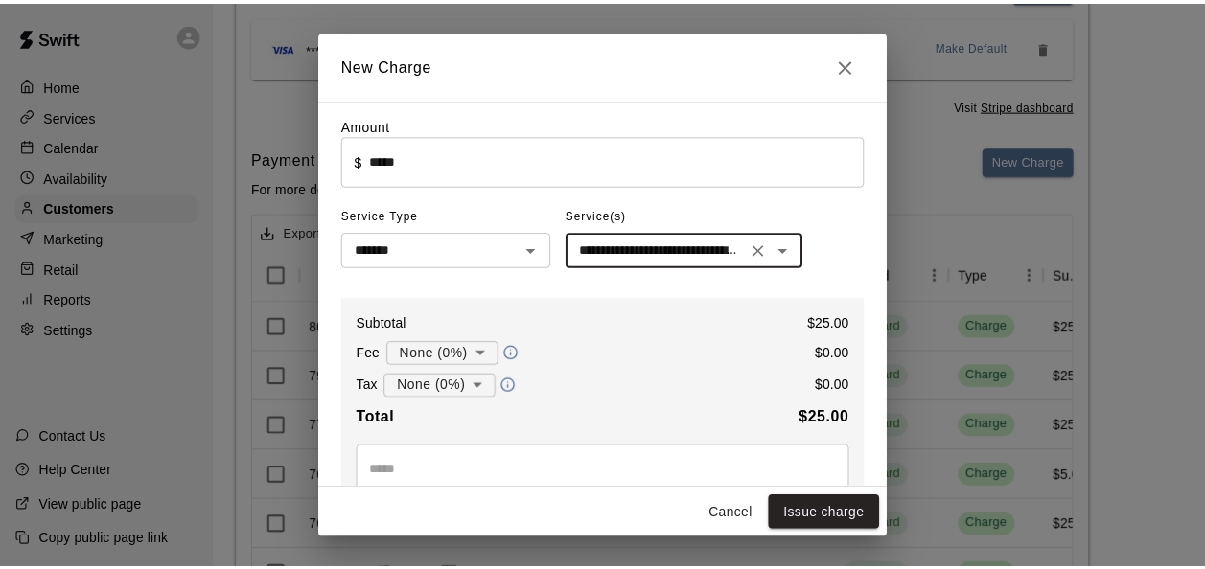
scroll to position [261, 0]
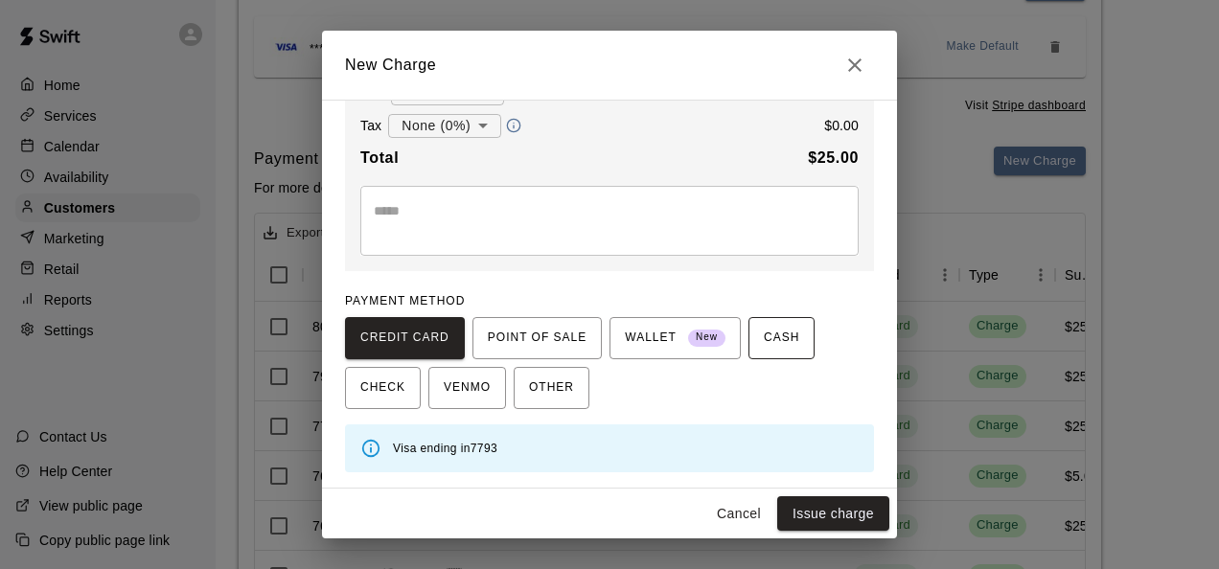
click at [764, 335] on span "CASH" at bounding box center [781, 338] width 35 height 31
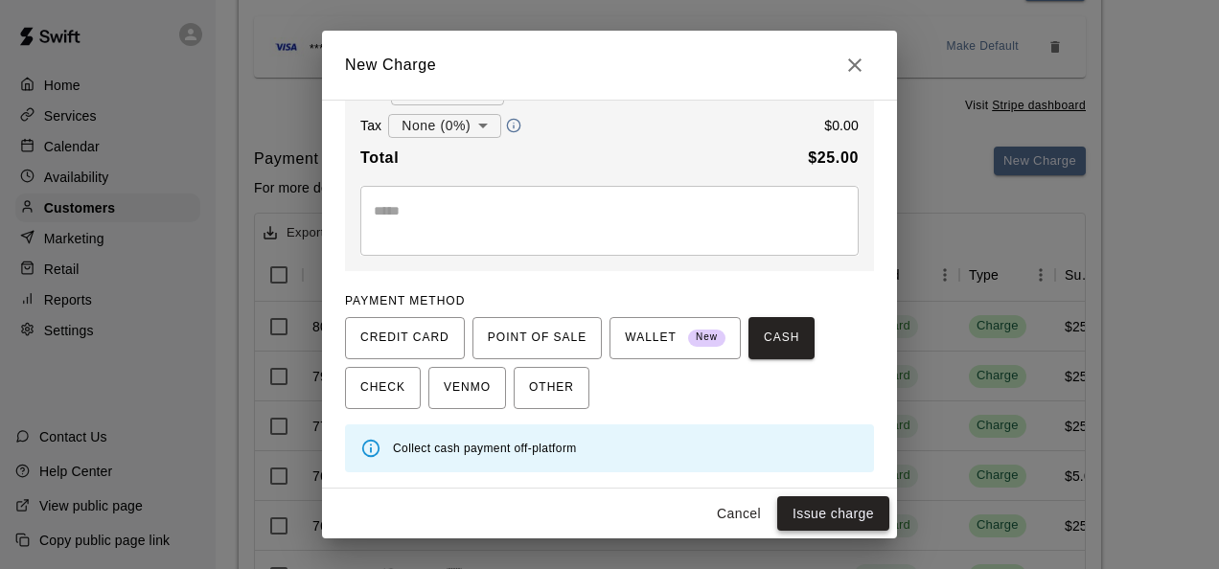
click at [825, 510] on button "Issue charge" at bounding box center [833, 513] width 112 height 35
type input "*"
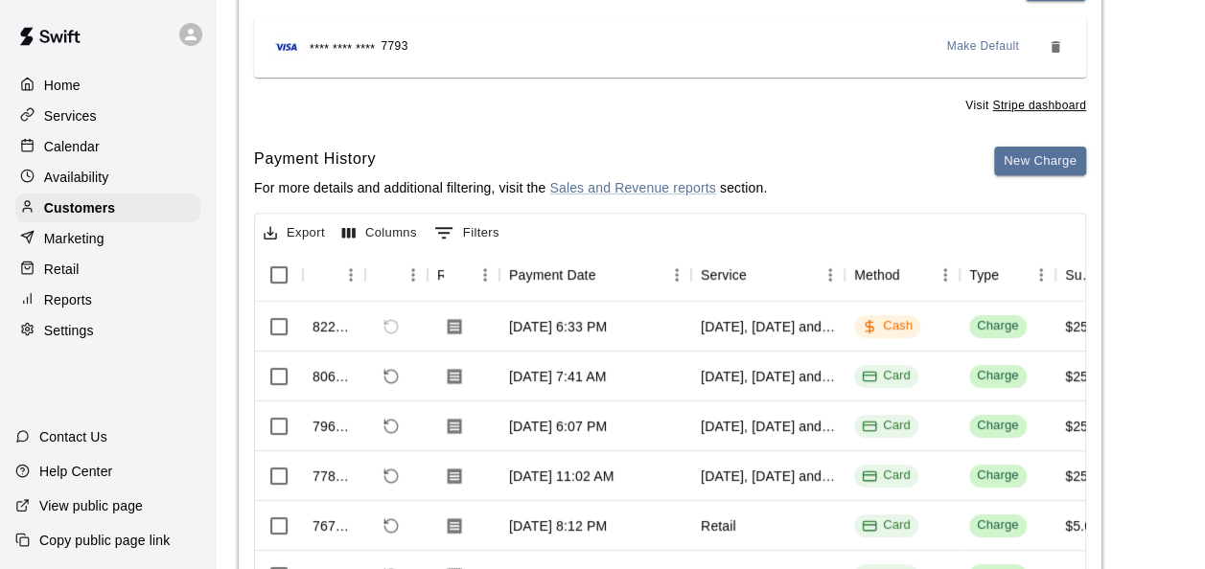
scroll to position [0, 0]
